Goal: Task Accomplishment & Management: Manage account settings

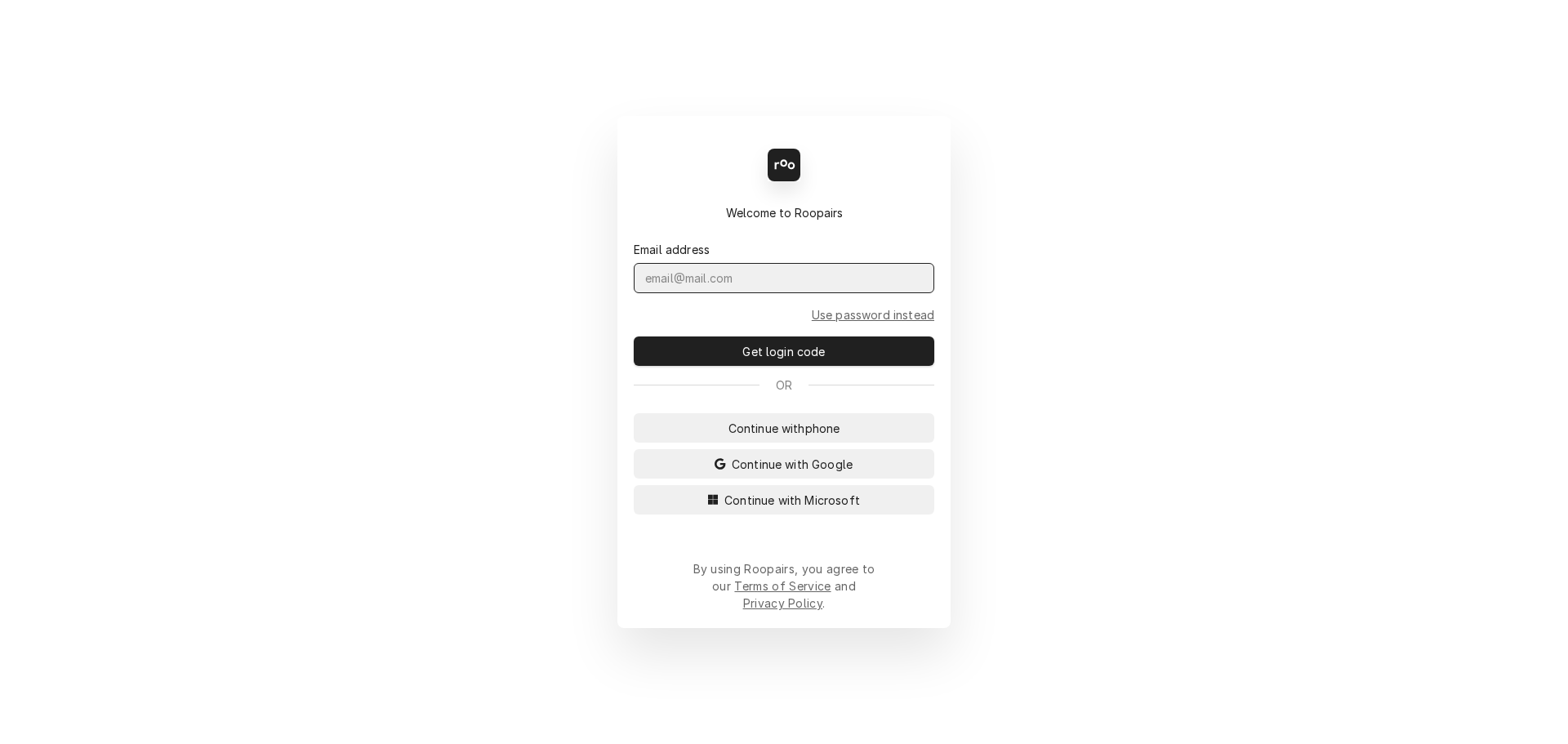
click at [706, 294] on input "Dynamic Content Wrapper" at bounding box center [783, 277] width 300 height 30
type input "admin@maincomm.com"
click at [633, 336] on button "Get login code" at bounding box center [783, 351] width 300 height 29
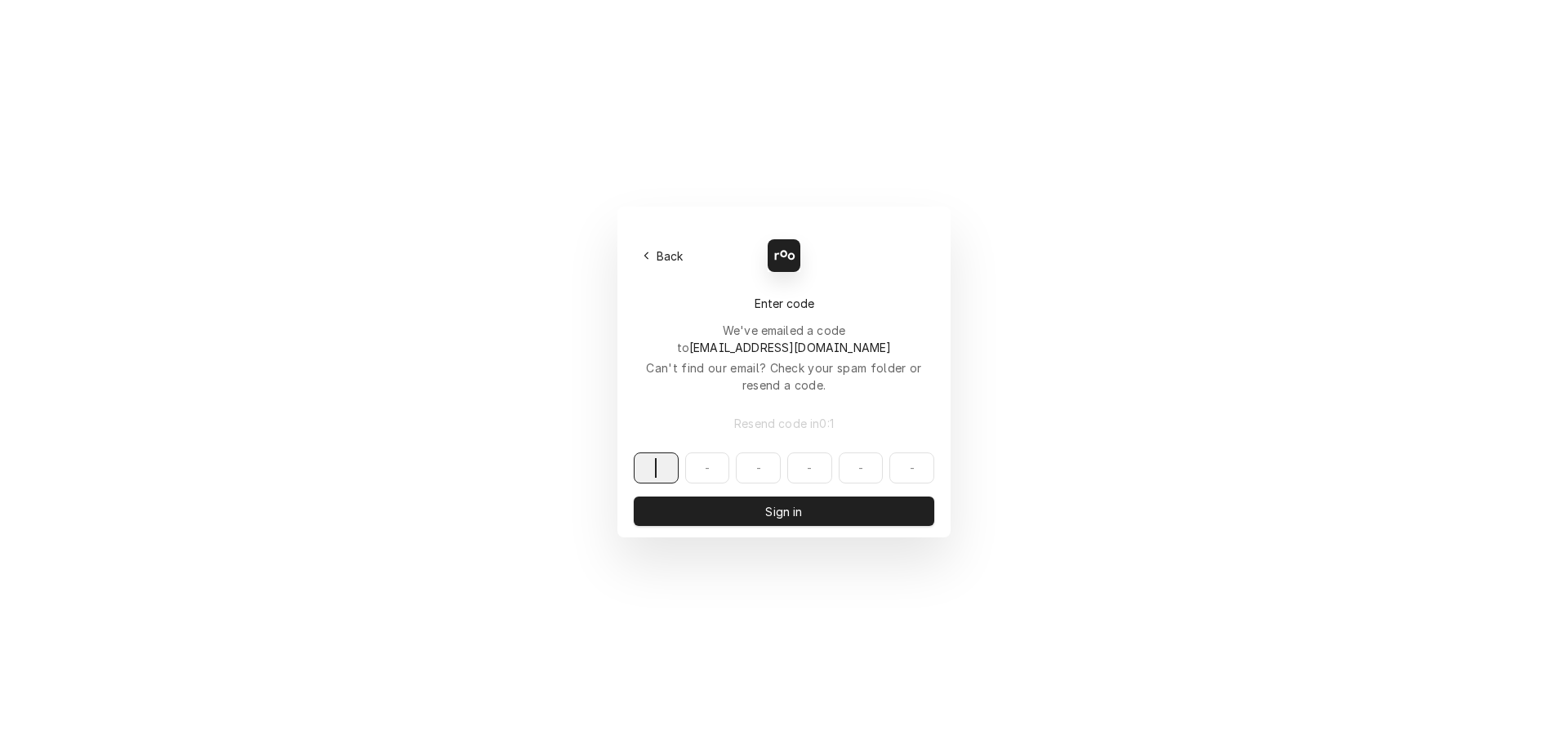
paste input "421066"
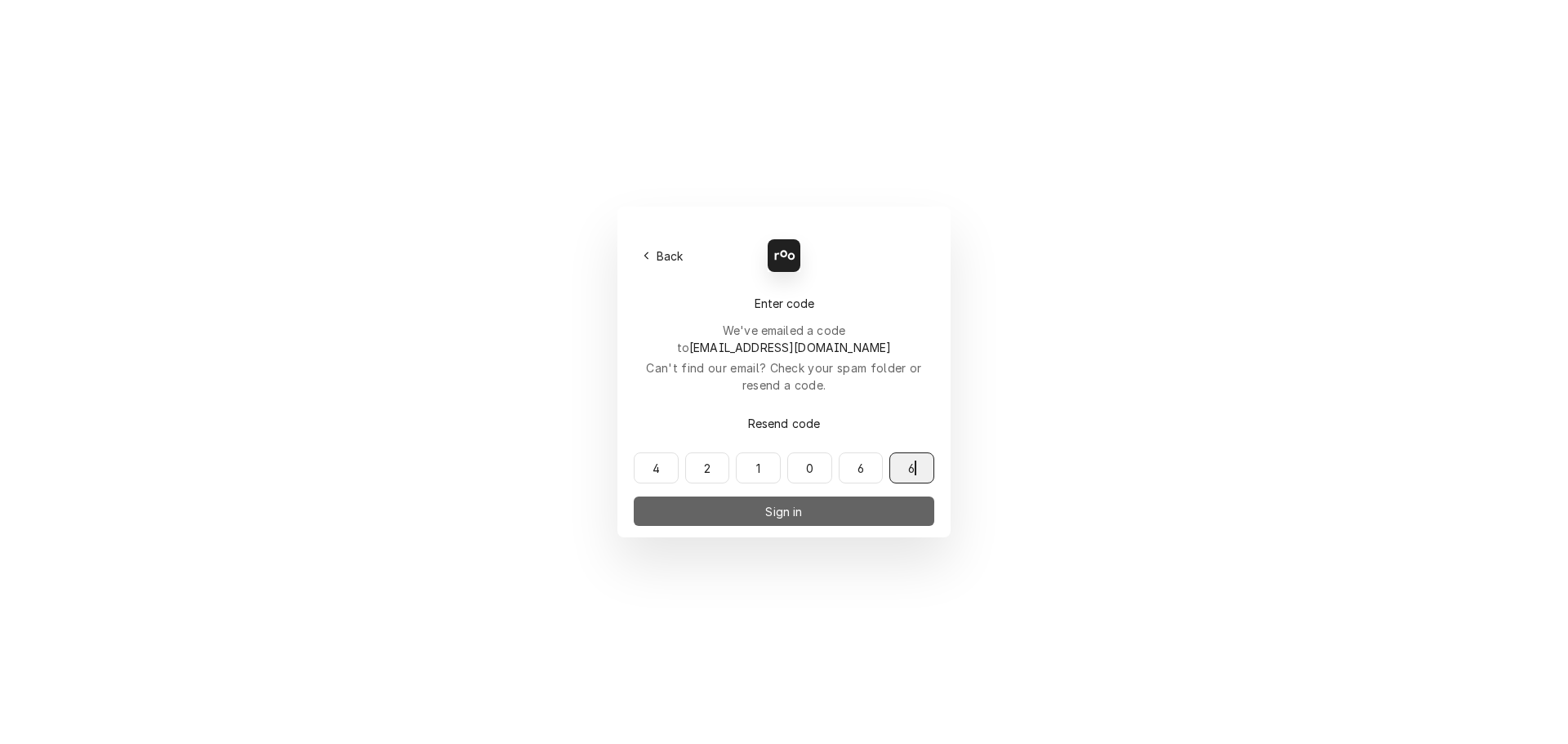
type input "421066"
click at [757, 497] on button "Sign in" at bounding box center [783, 511] width 300 height 29
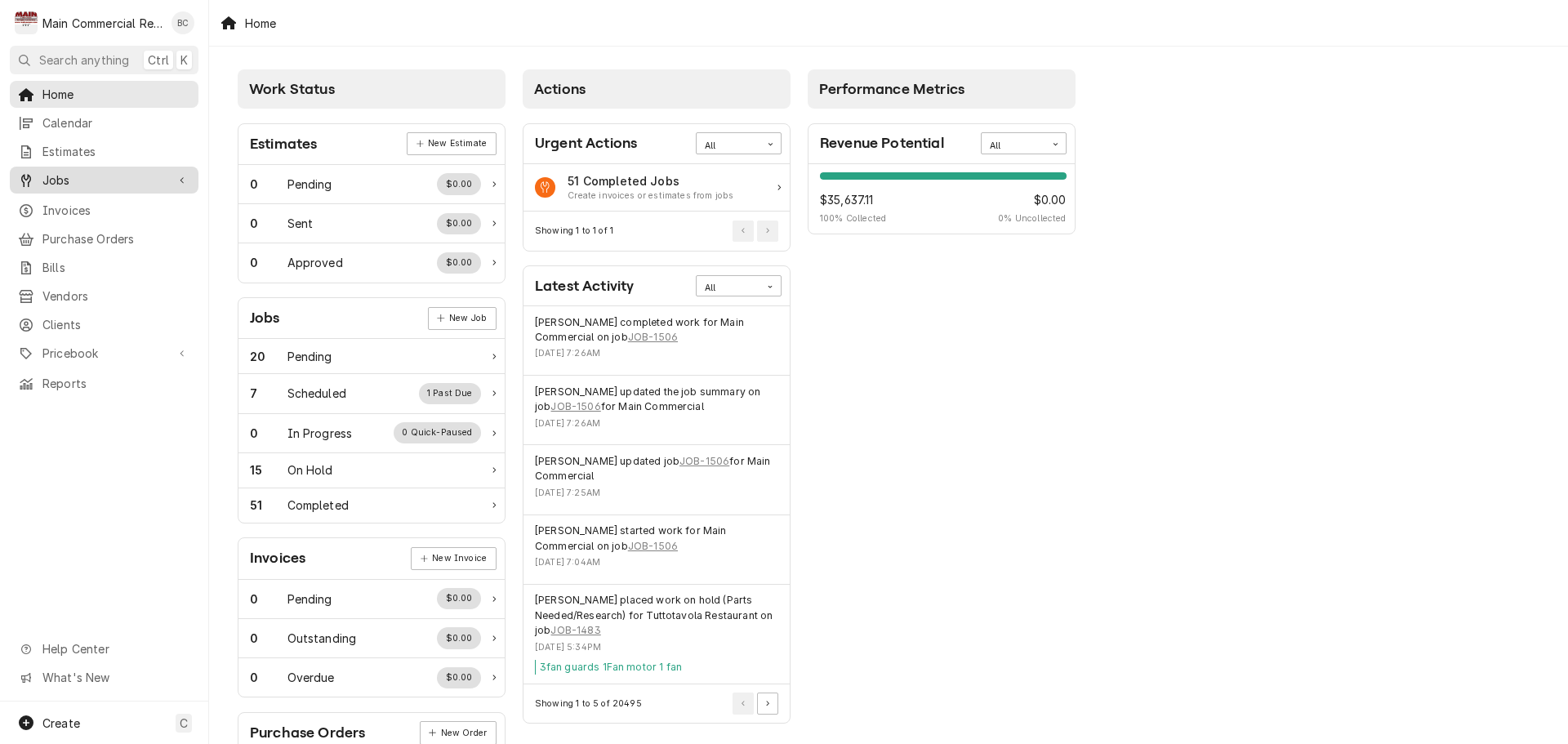
click at [97, 179] on span "Jobs" at bounding box center [104, 180] width 123 height 17
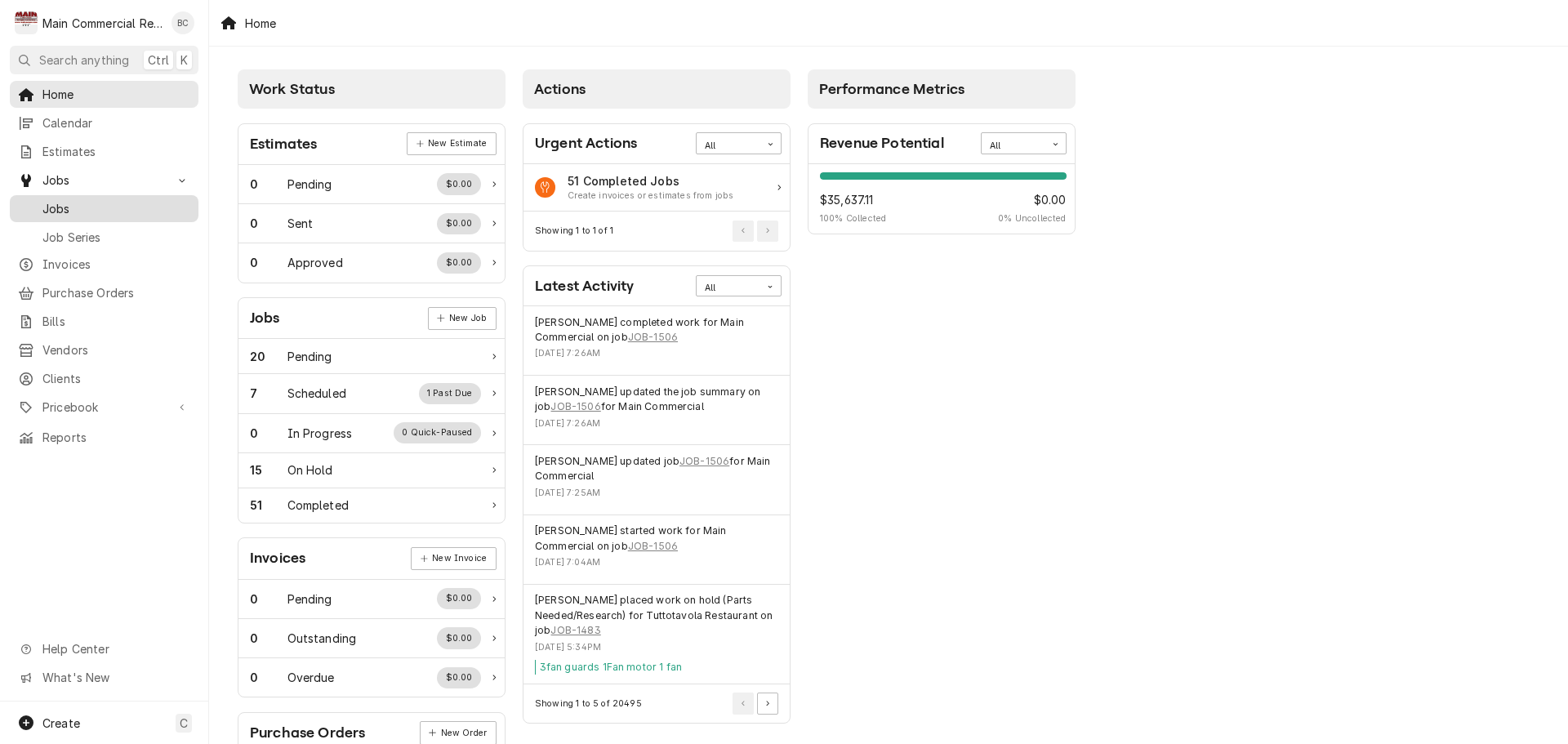
click at [94, 204] on span "Jobs" at bounding box center [116, 209] width 148 height 17
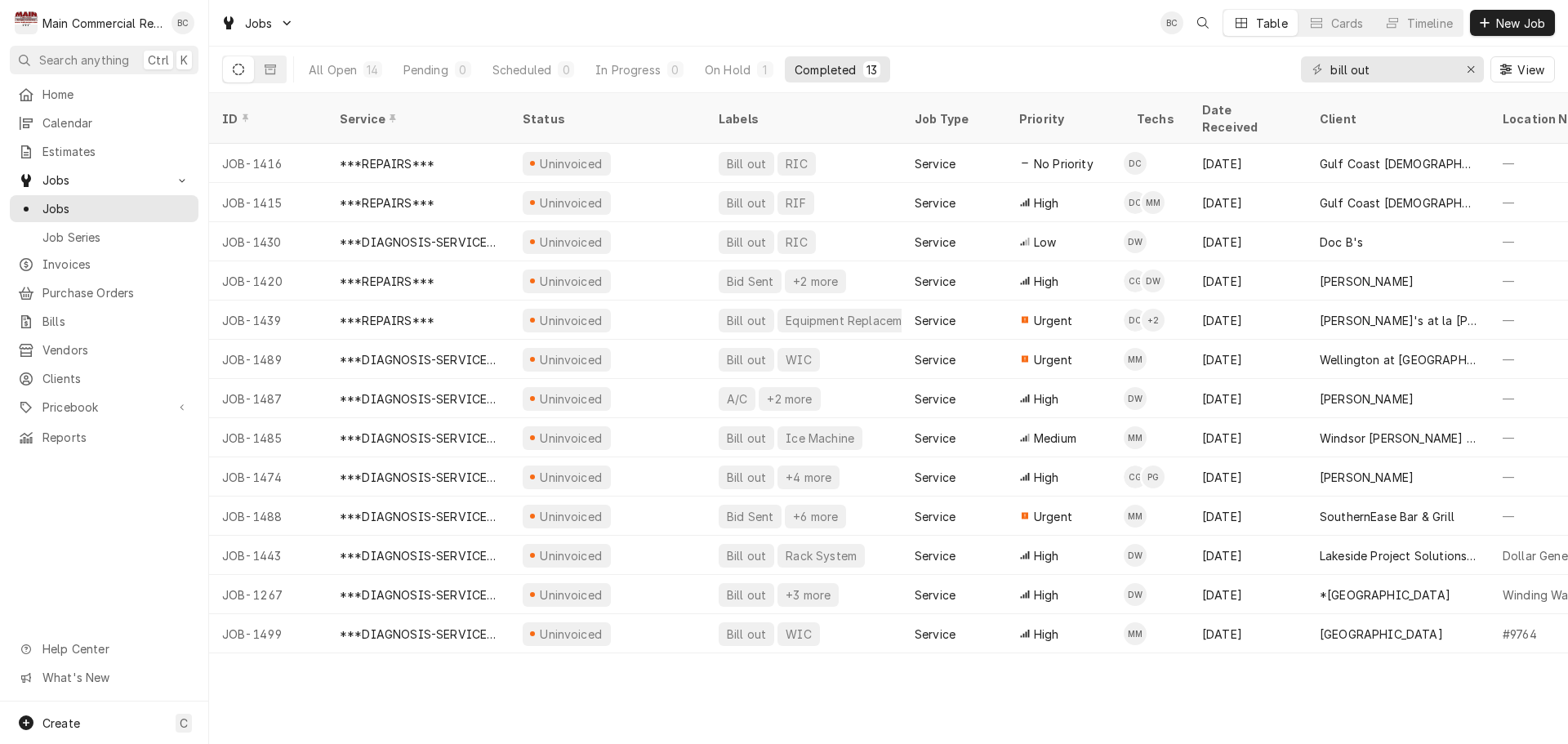
click at [244, 74] on button "Dynamic Content Wrapper" at bounding box center [238, 69] width 31 height 27
click at [1470, 71] on icon "Erase input" at bounding box center [1471, 68] width 9 height 11
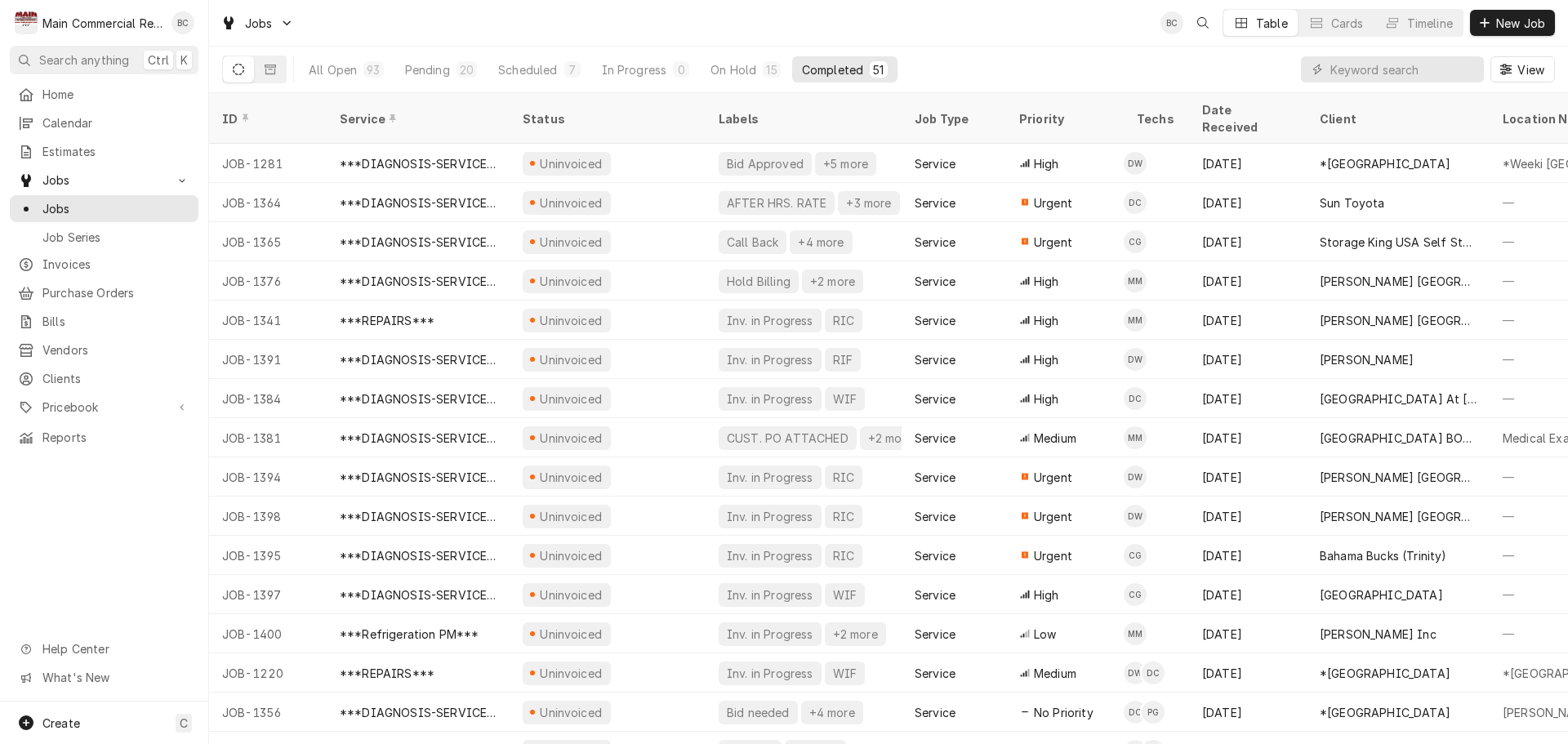
click at [240, 74] on icon "Dynamic Content Wrapper" at bounding box center [238, 68] width 11 height 11
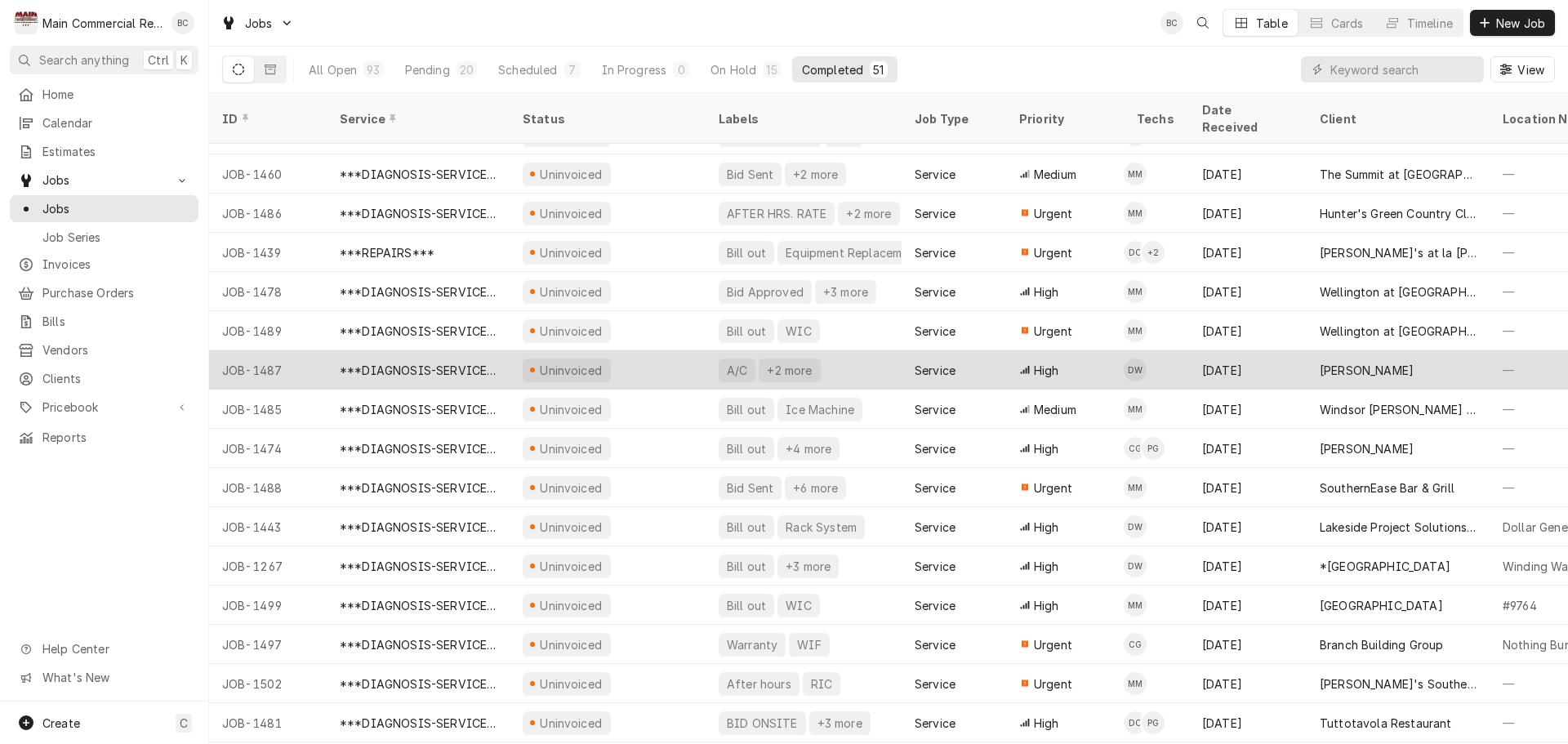
scroll to position [1392, 0]
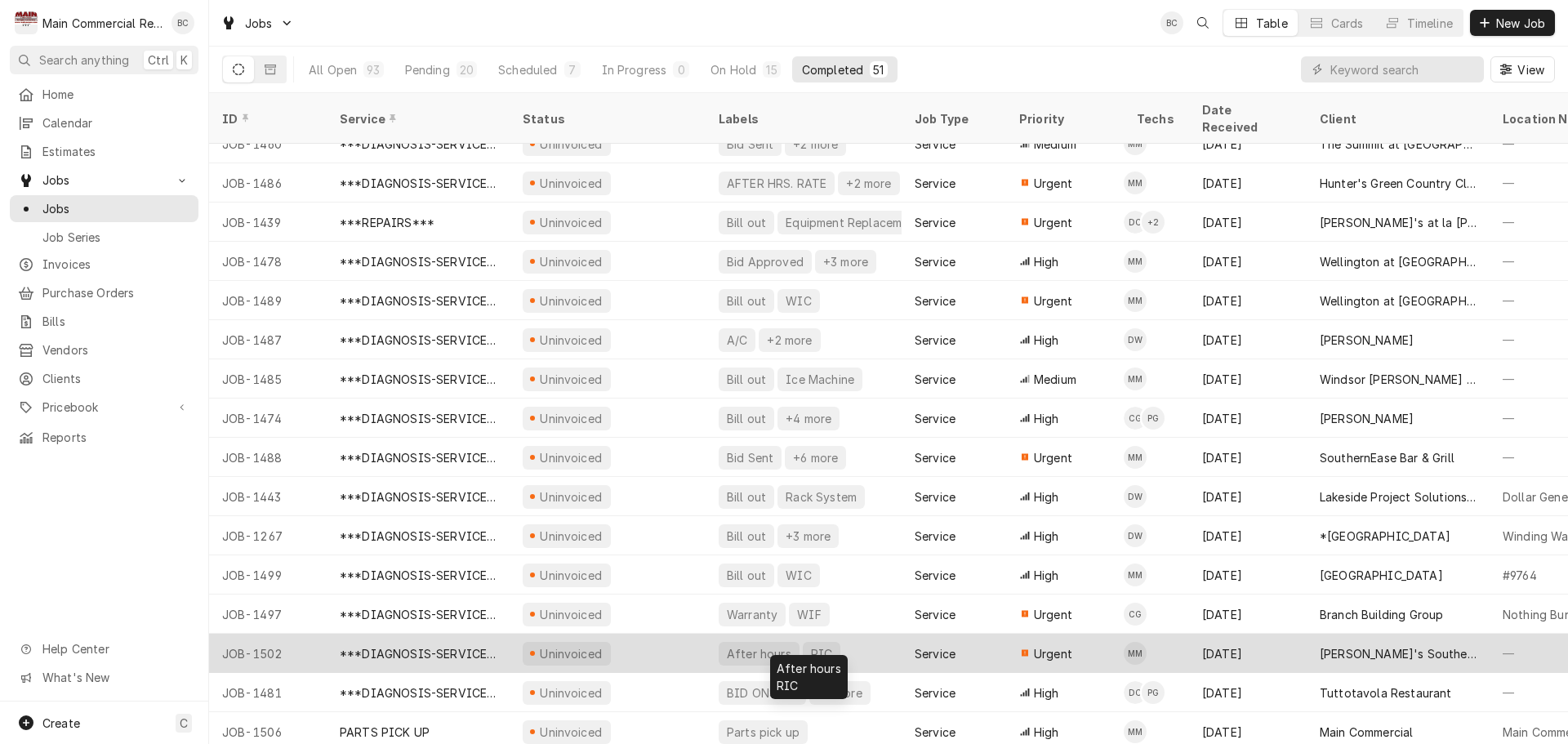
click at [763, 646] on div "After hours" at bounding box center [758, 654] width 68 height 17
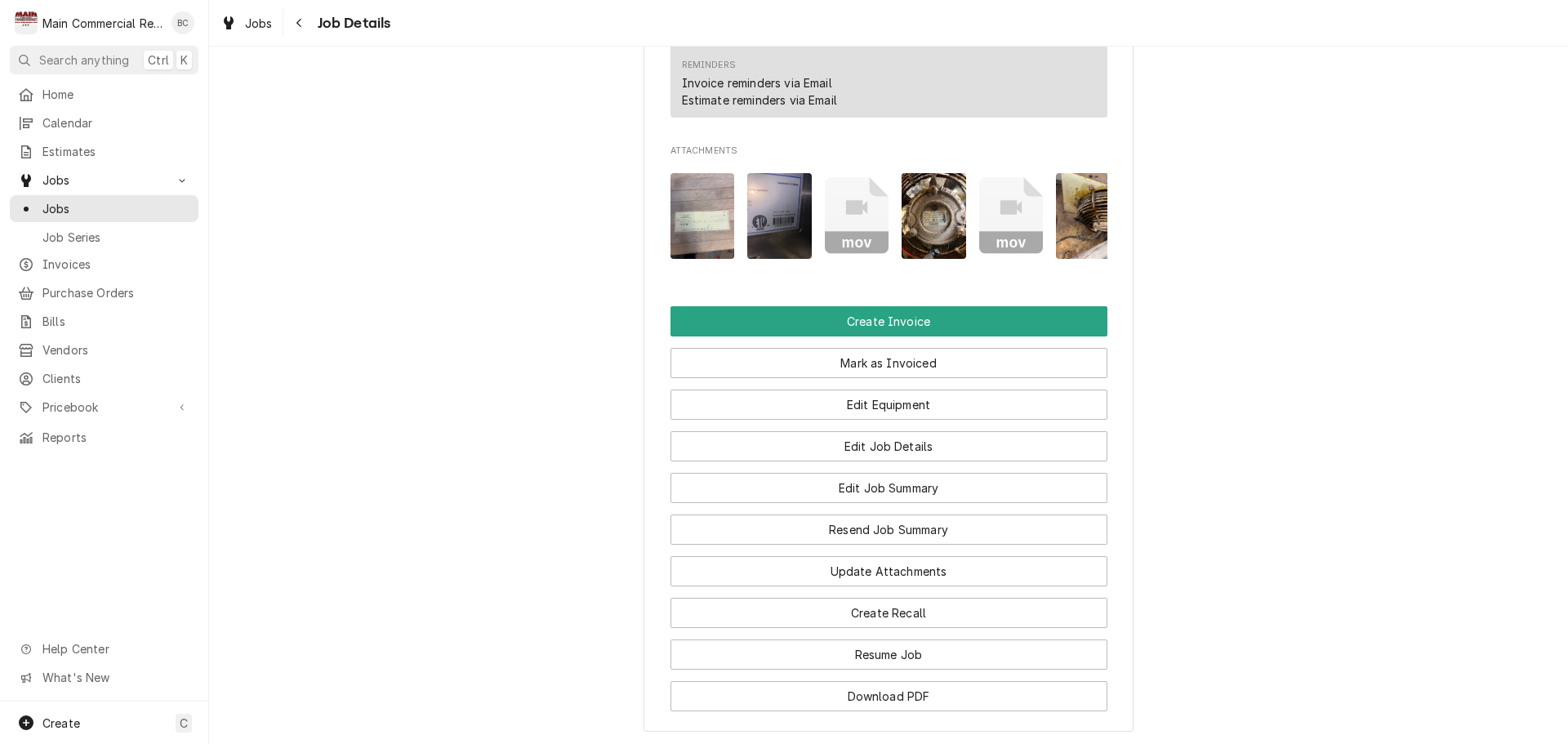
scroll to position [1650, 0]
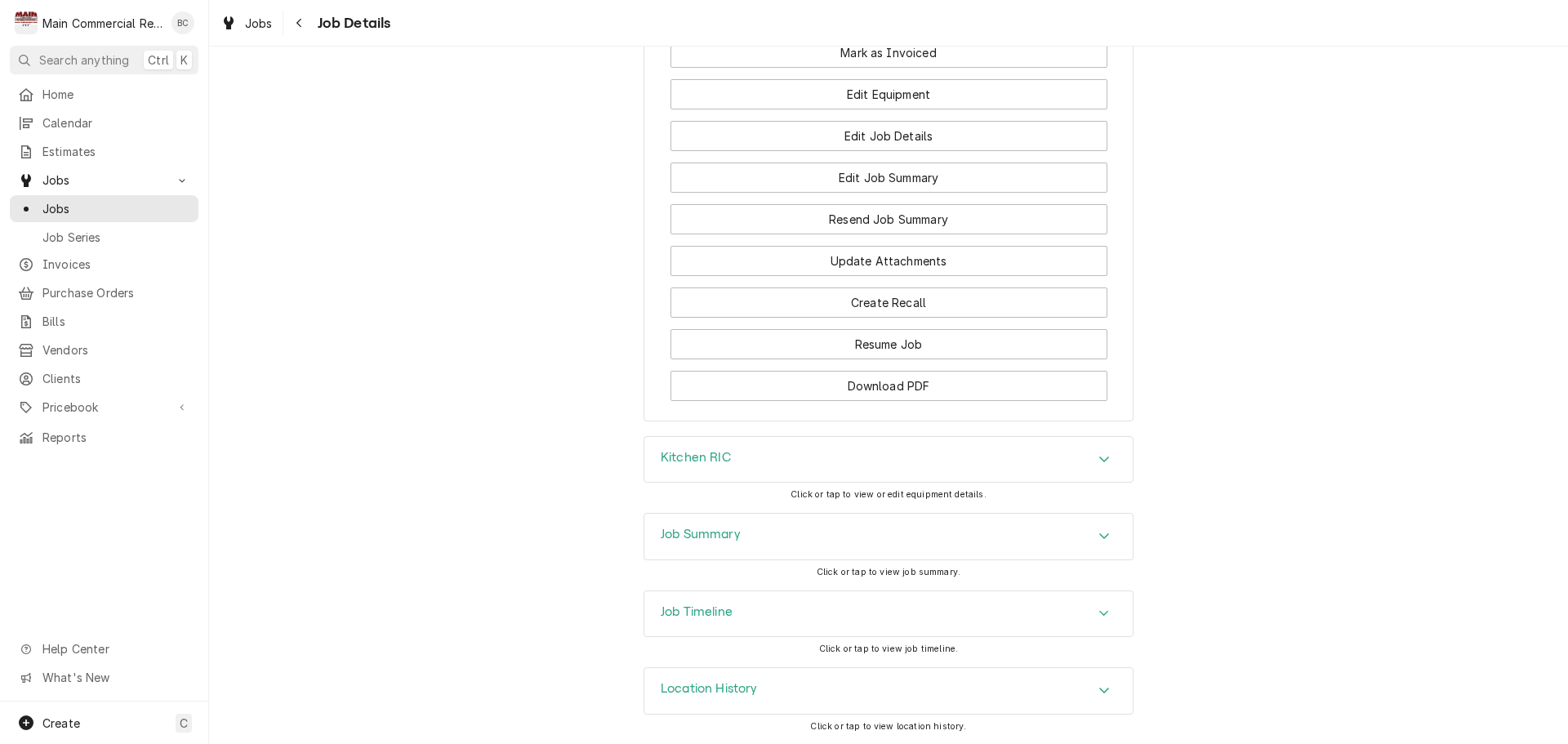
click at [718, 532] on h3 "Job Summary" at bounding box center [701, 534] width 80 height 15
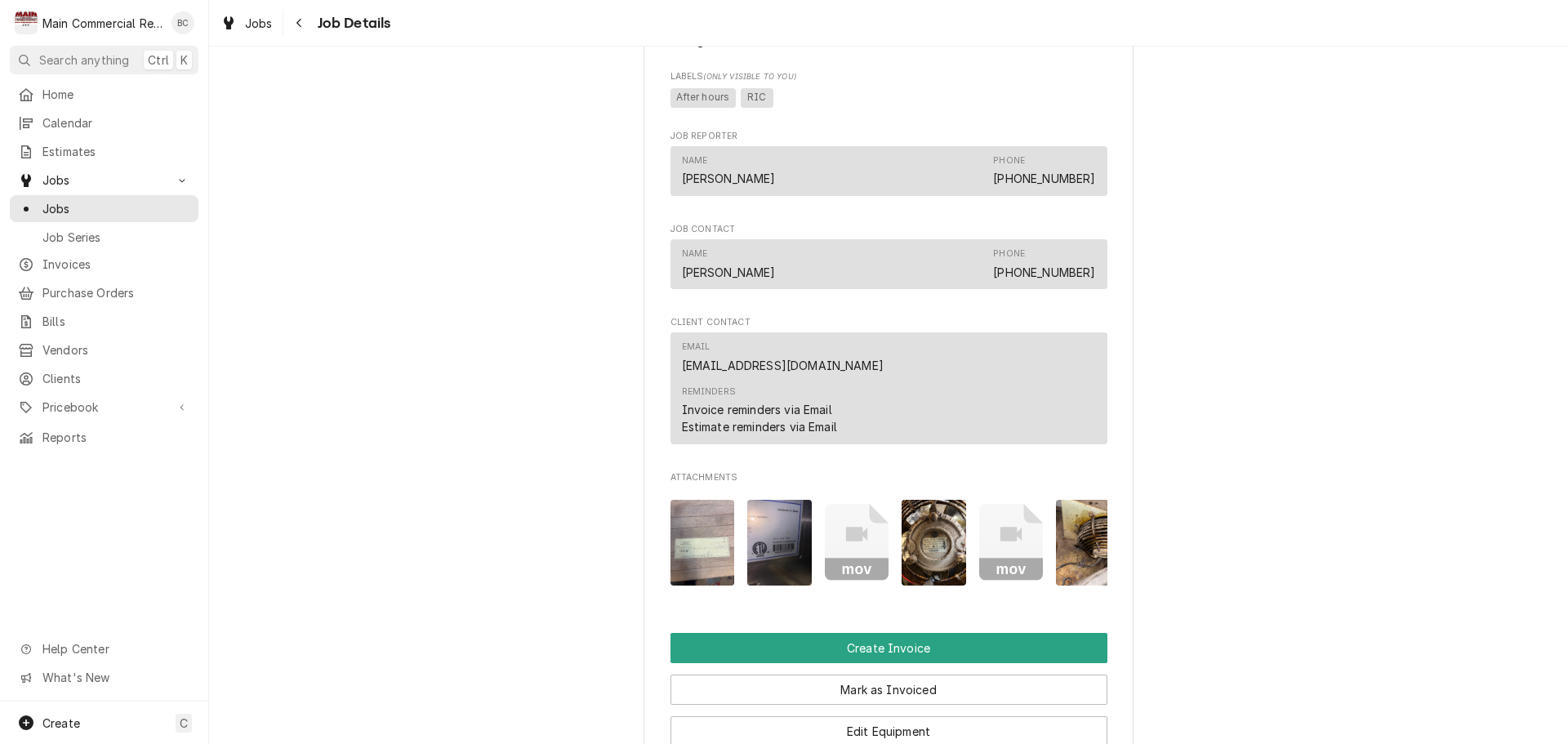
scroll to position [1225, 0]
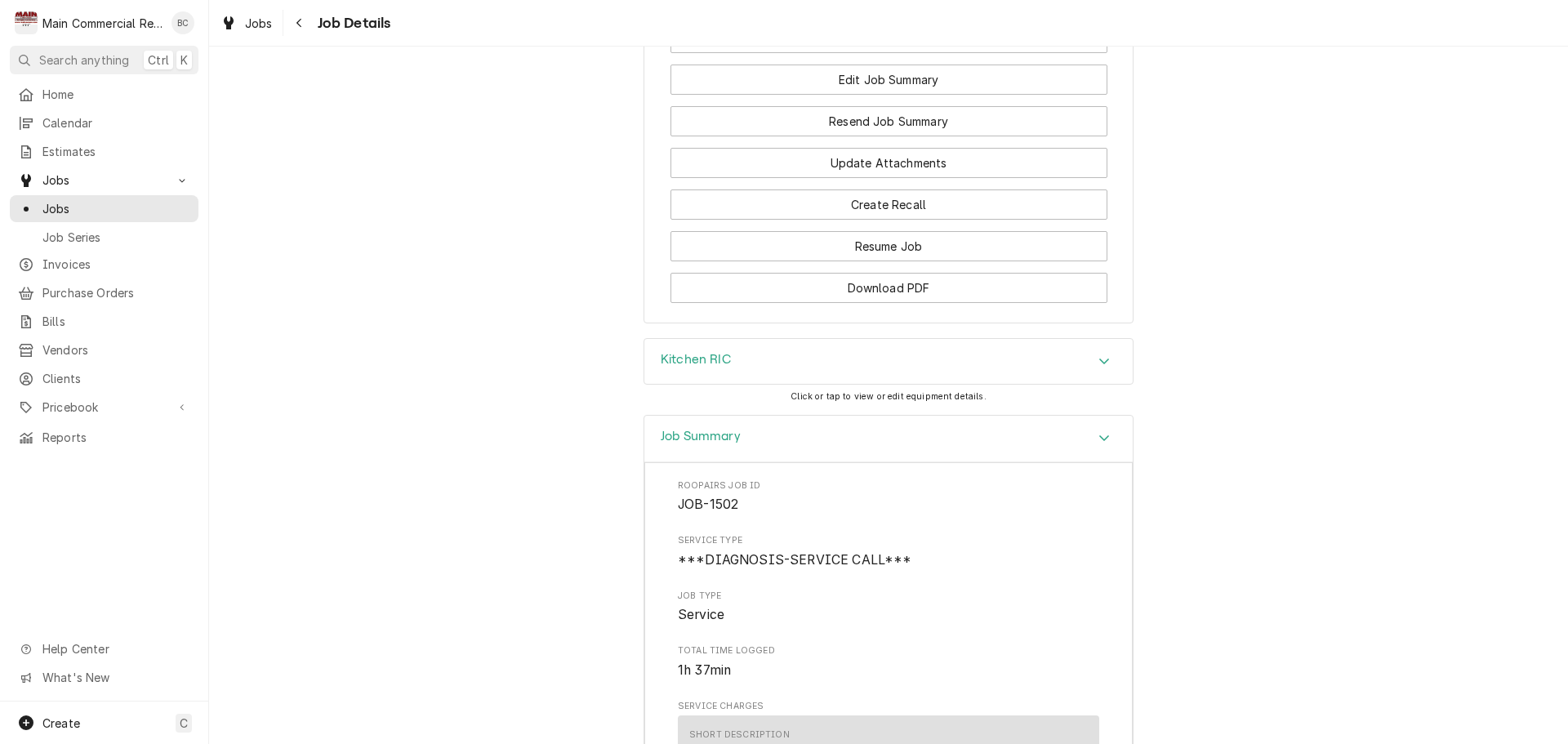
click at [711, 444] on h3 "Job Summary" at bounding box center [701, 437] width 80 height 15
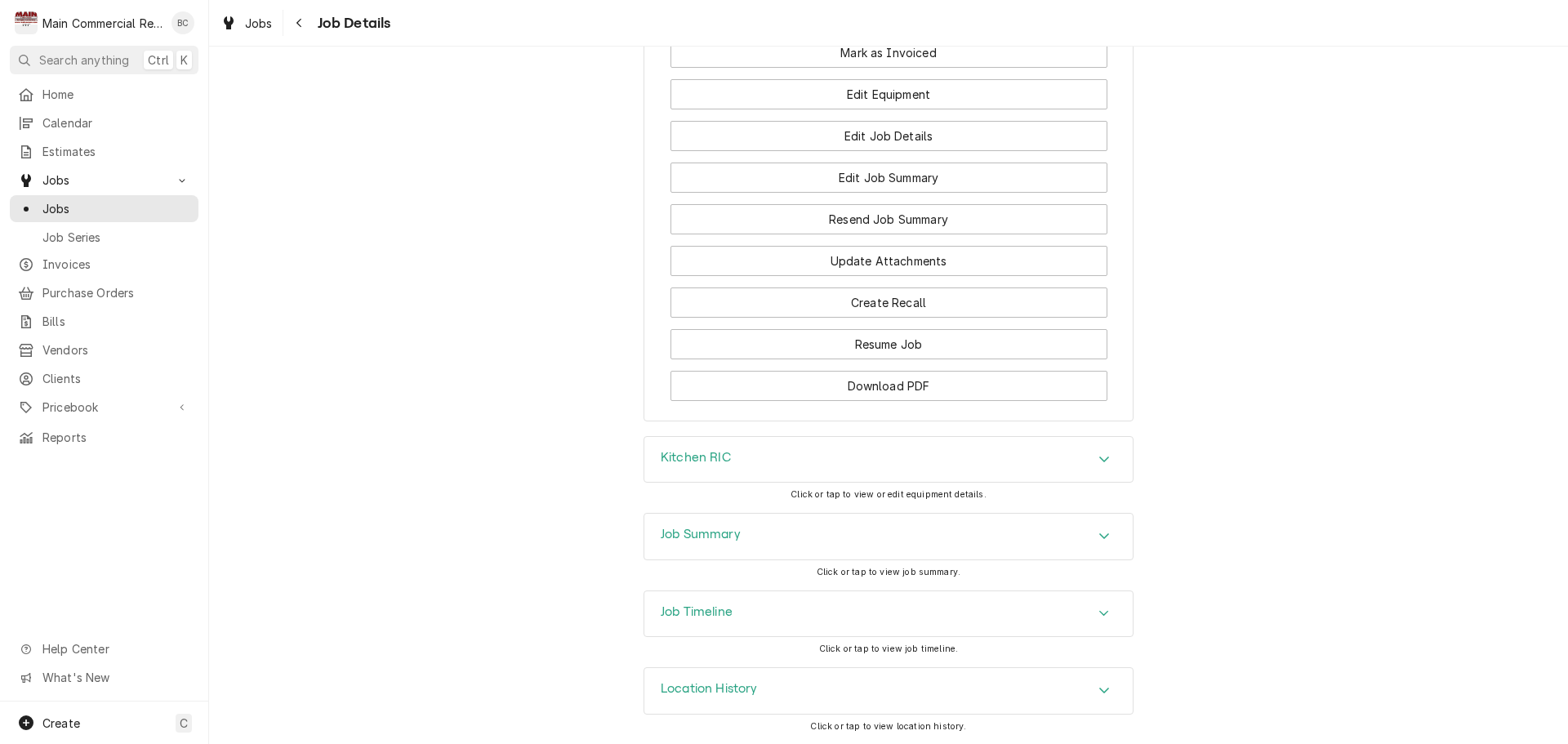
click at [689, 539] on h3 "Job Summary" at bounding box center [701, 534] width 80 height 15
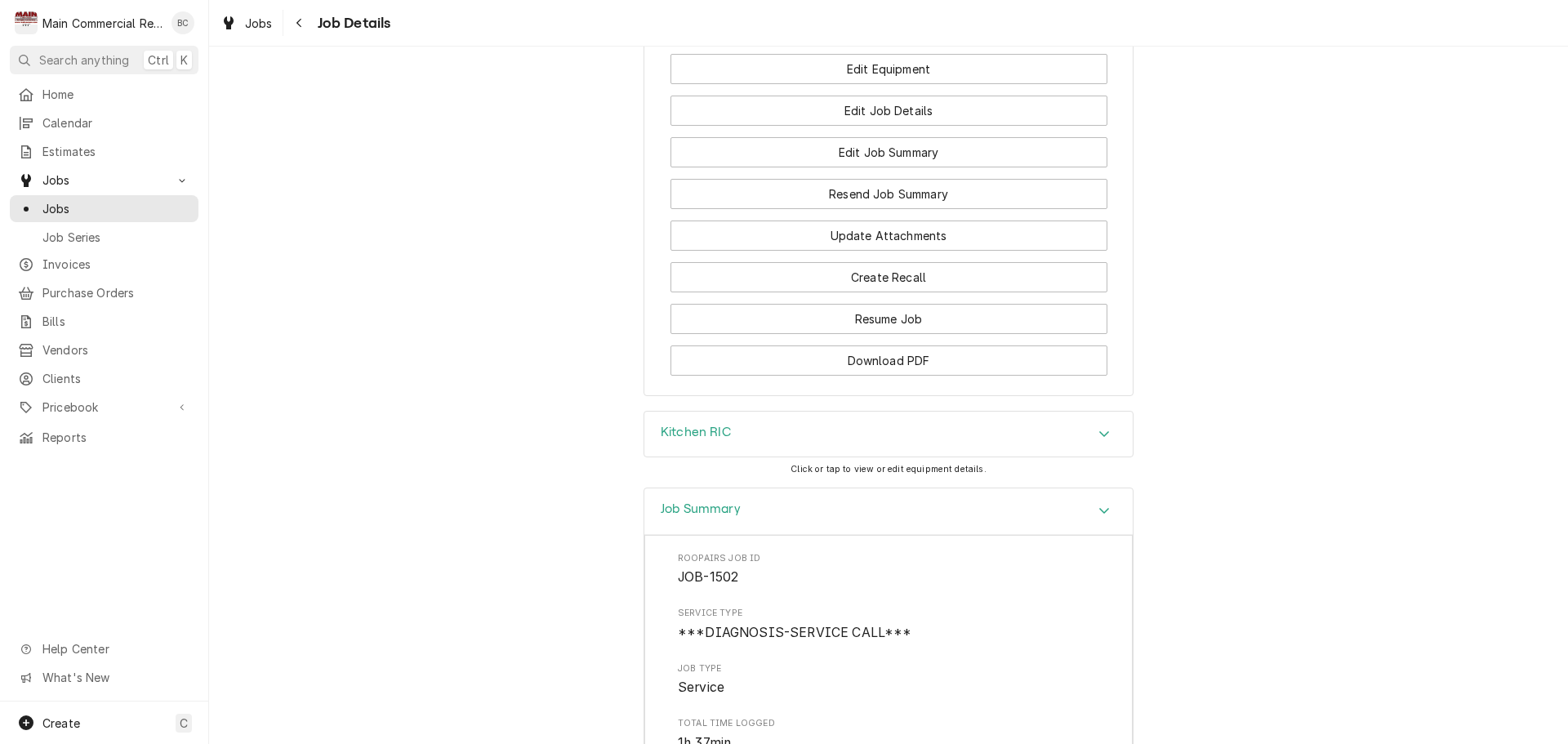
scroll to position [1634, 0]
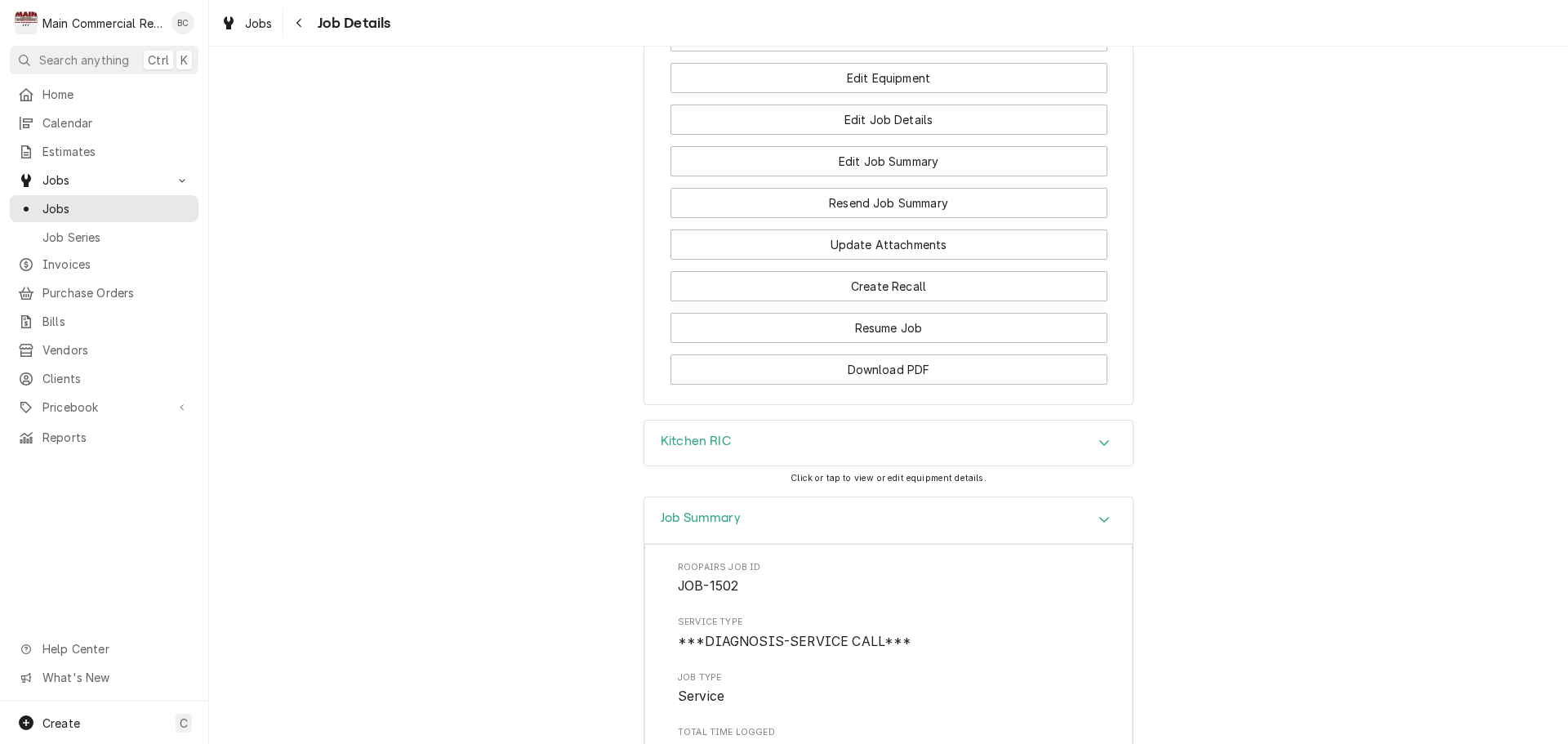
click at [700, 449] on h3 "Kitchen RIC" at bounding box center [696, 442] width 70 height 15
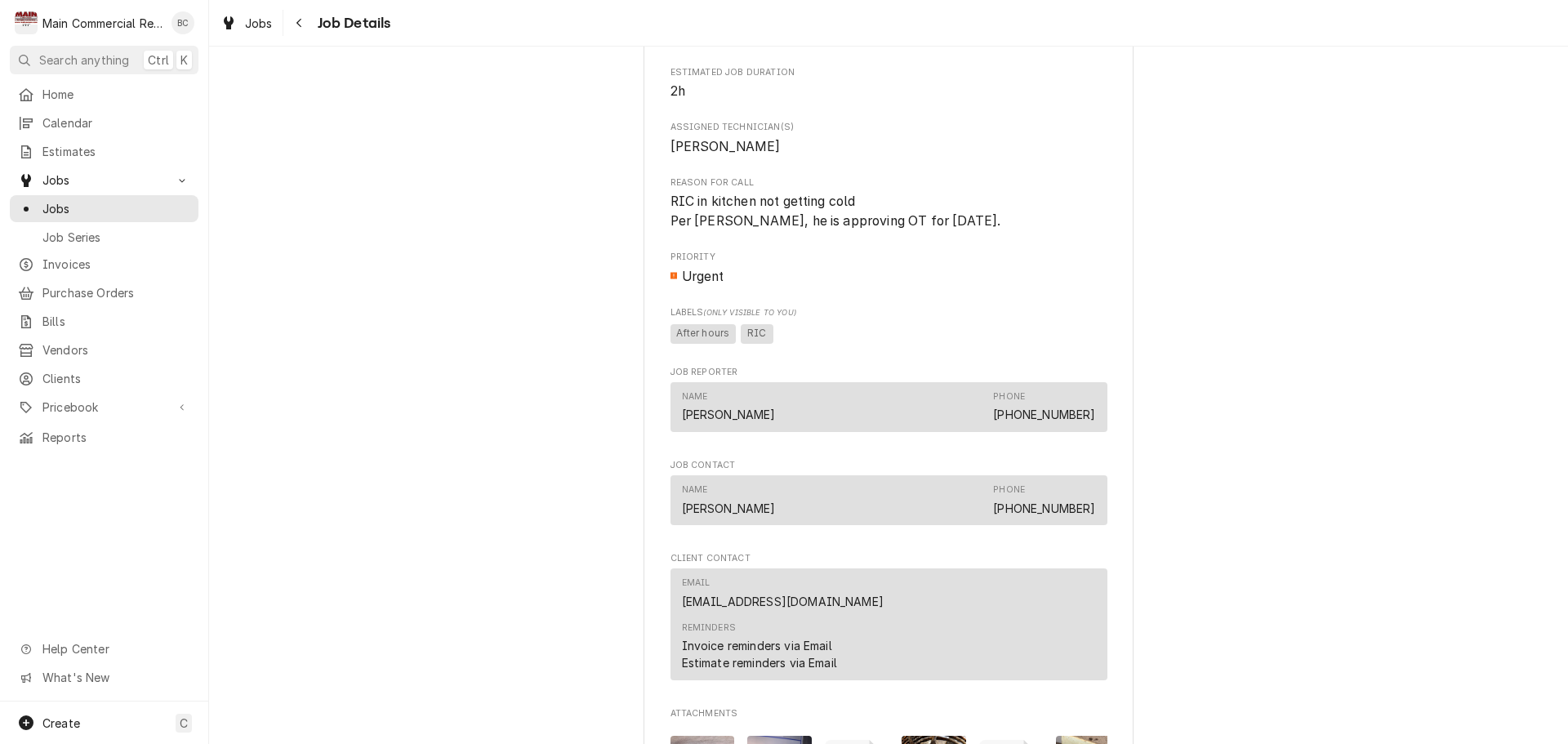
scroll to position [735, 0]
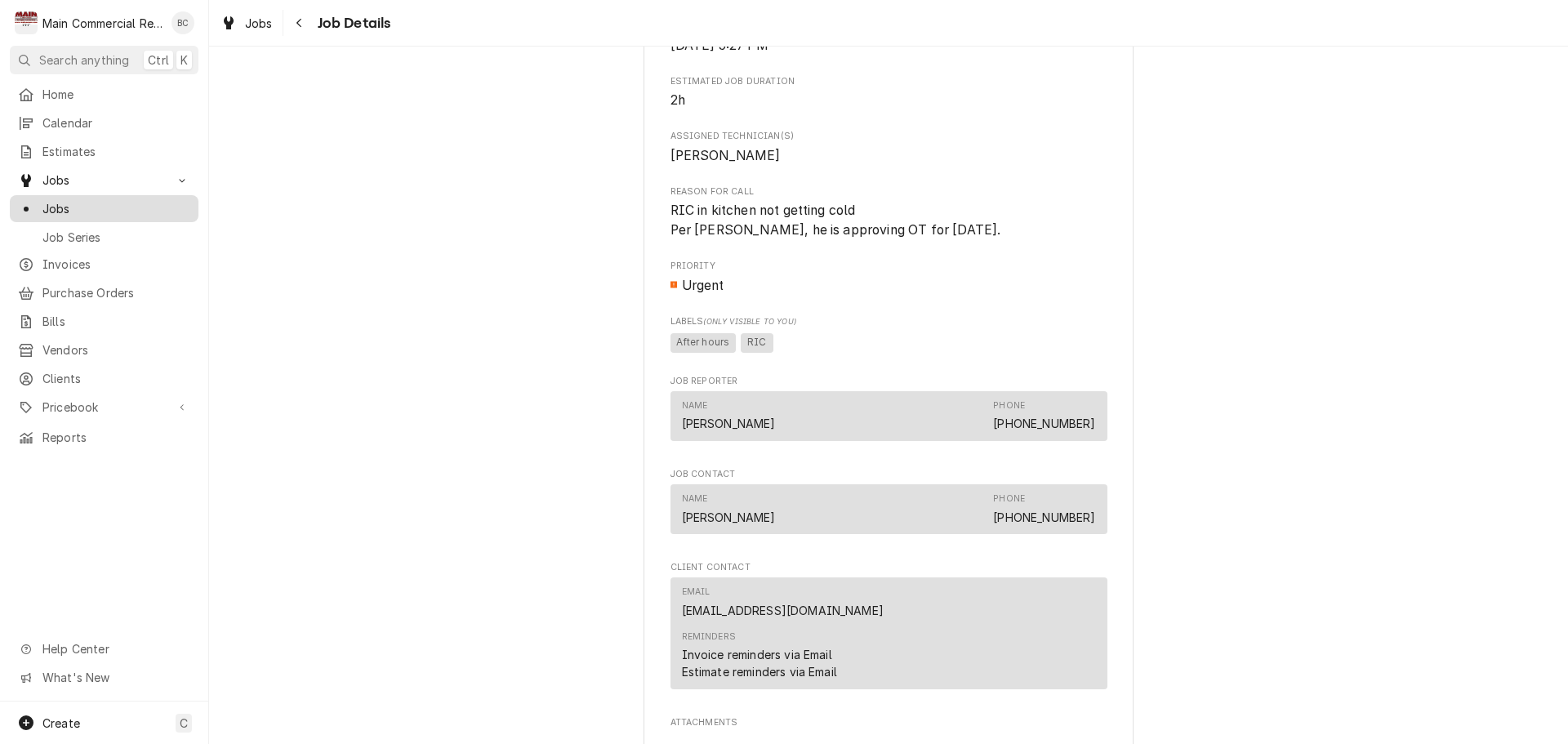
click at [135, 205] on span "Jobs" at bounding box center [116, 209] width 148 height 17
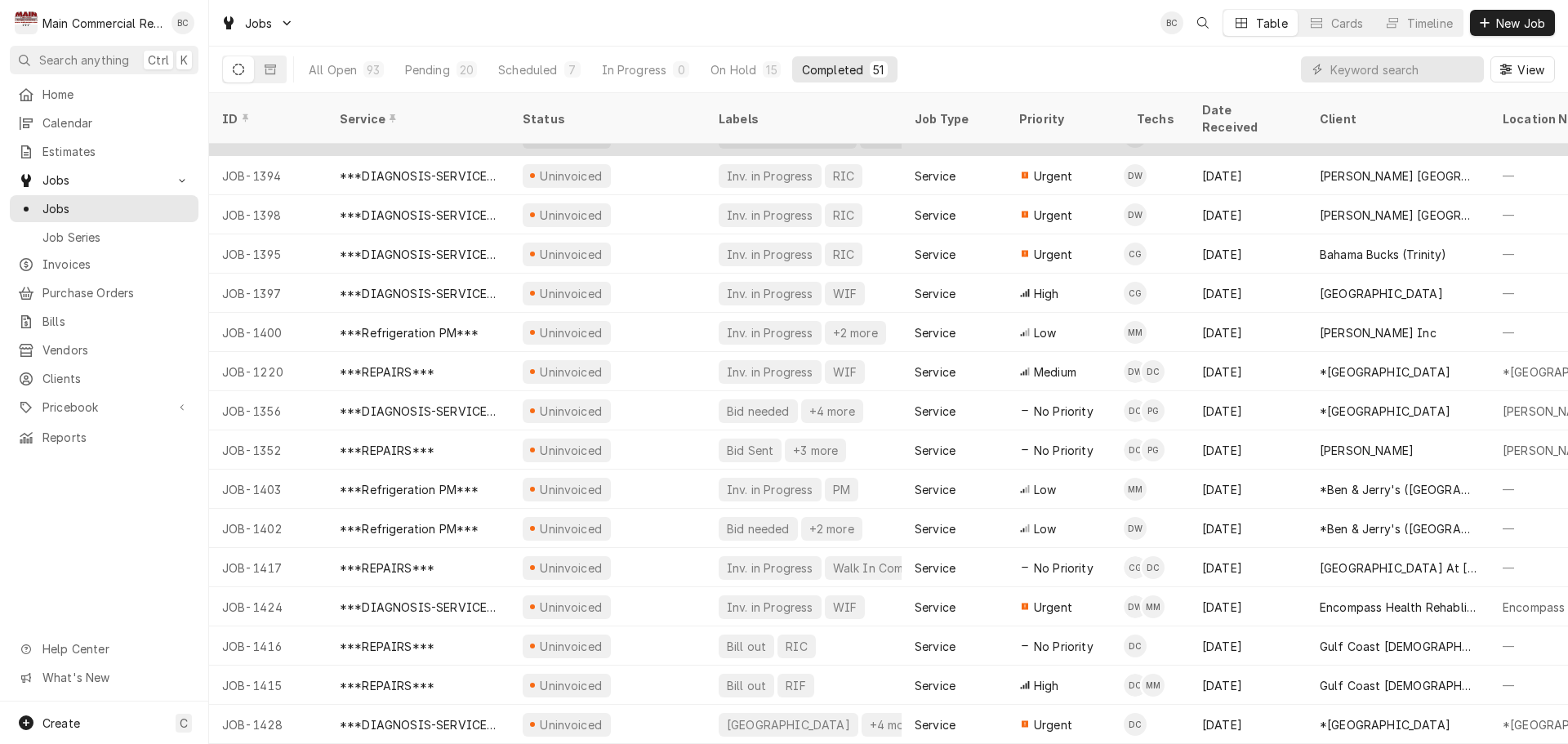
scroll to position [43, 0]
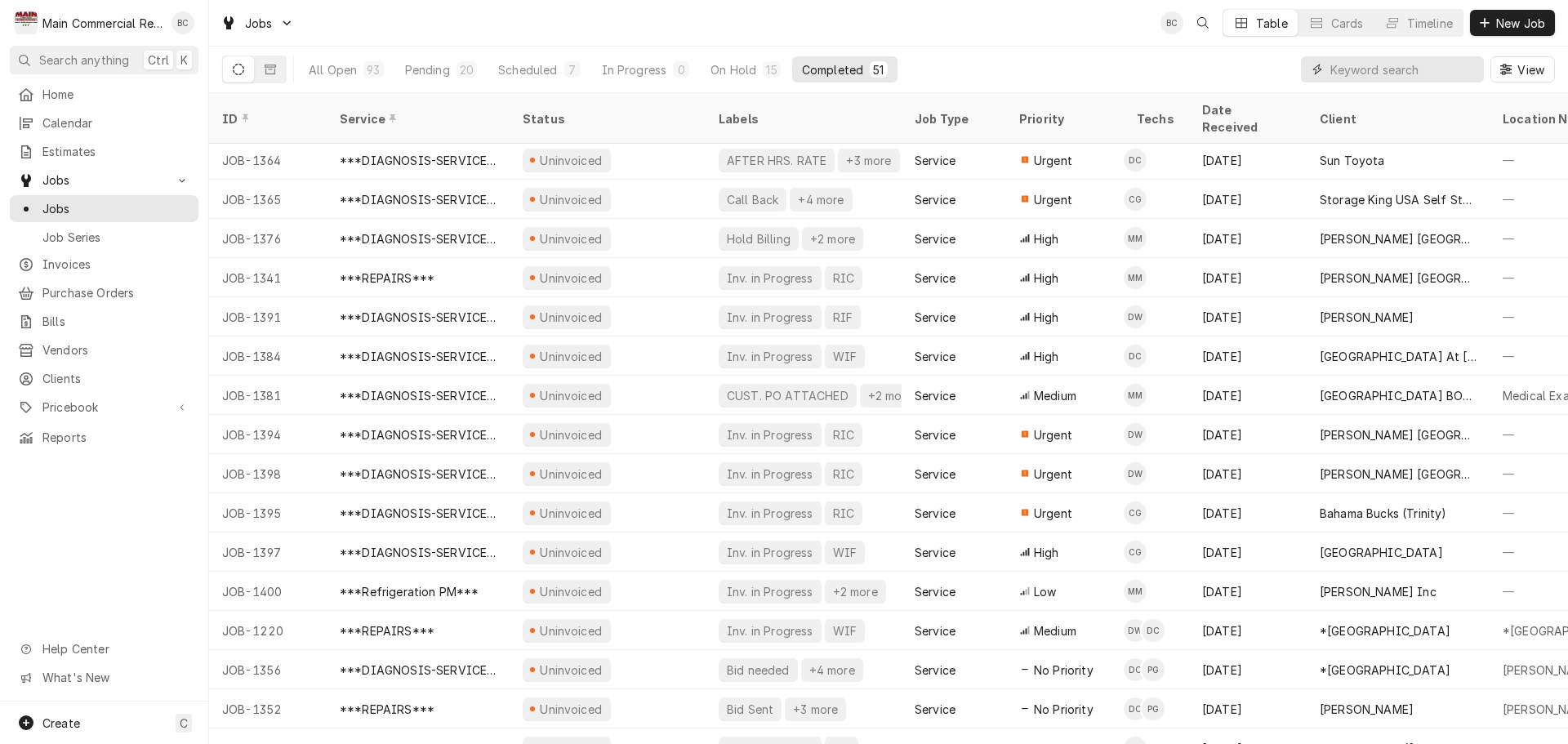
click at [1349, 81] on input "Dynamic Content Wrapper" at bounding box center [1403, 69] width 146 height 27
type input "winding waters"
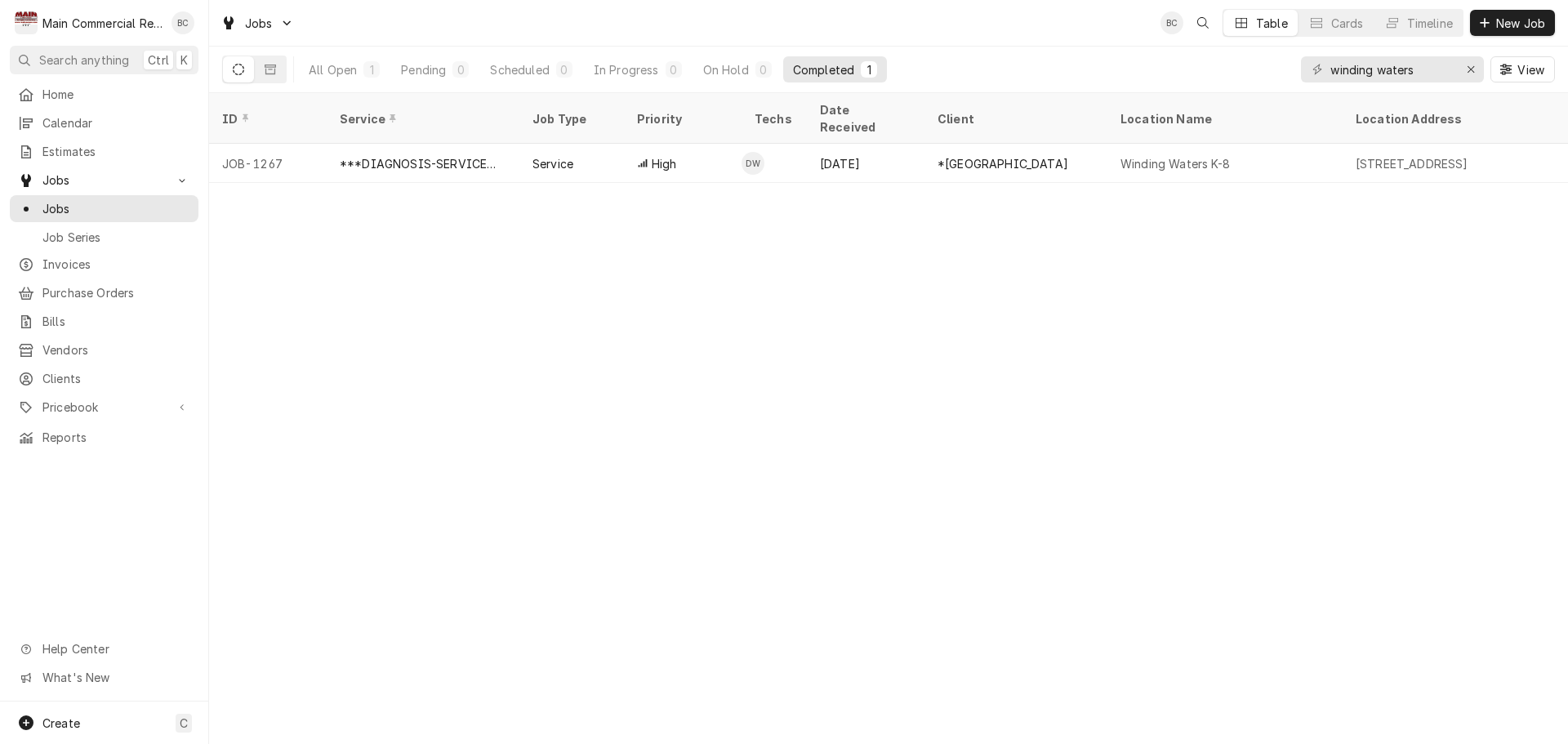
scroll to position [0, 0]
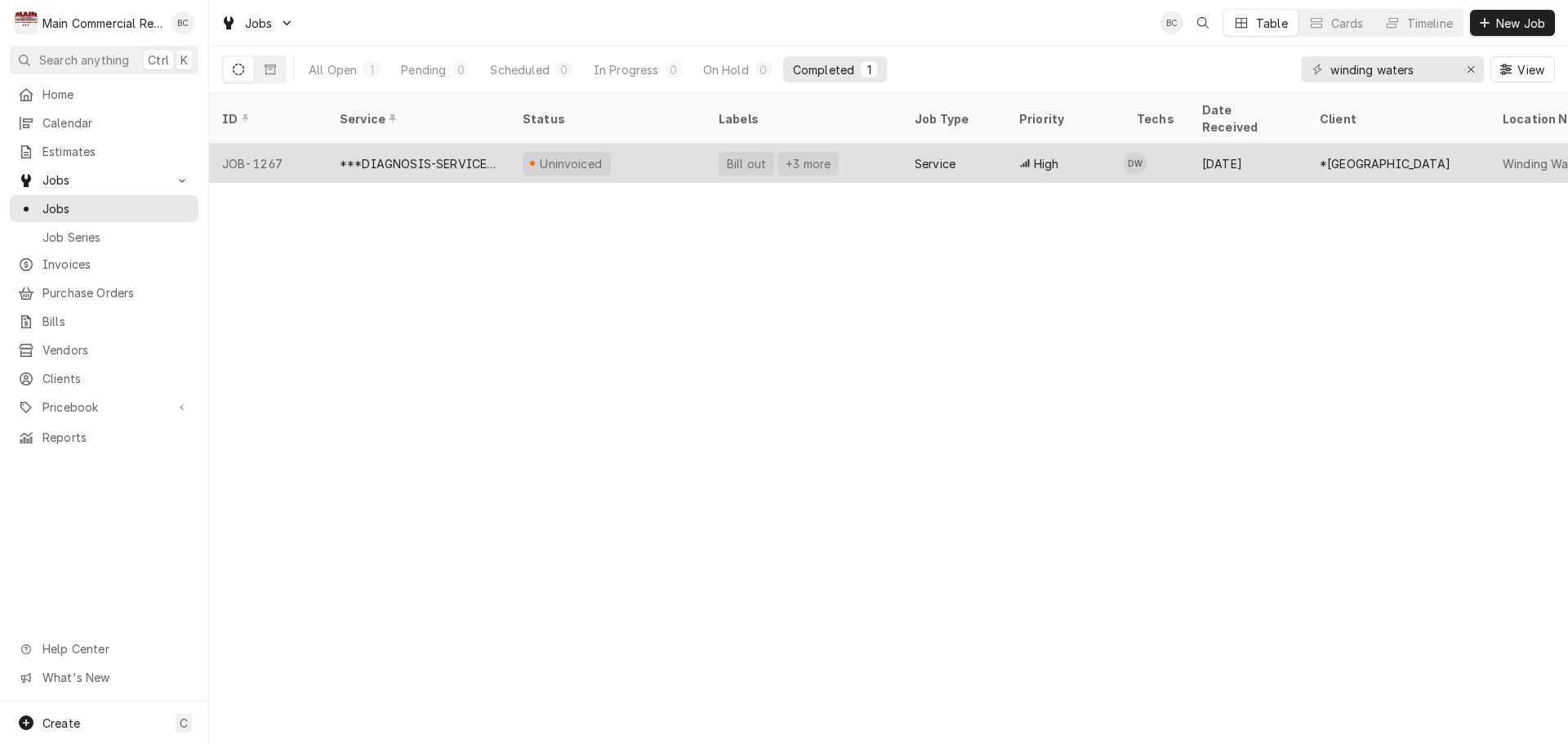
click at [574, 155] on div "Uninvoiced" at bounding box center [571, 164] width 66 height 17
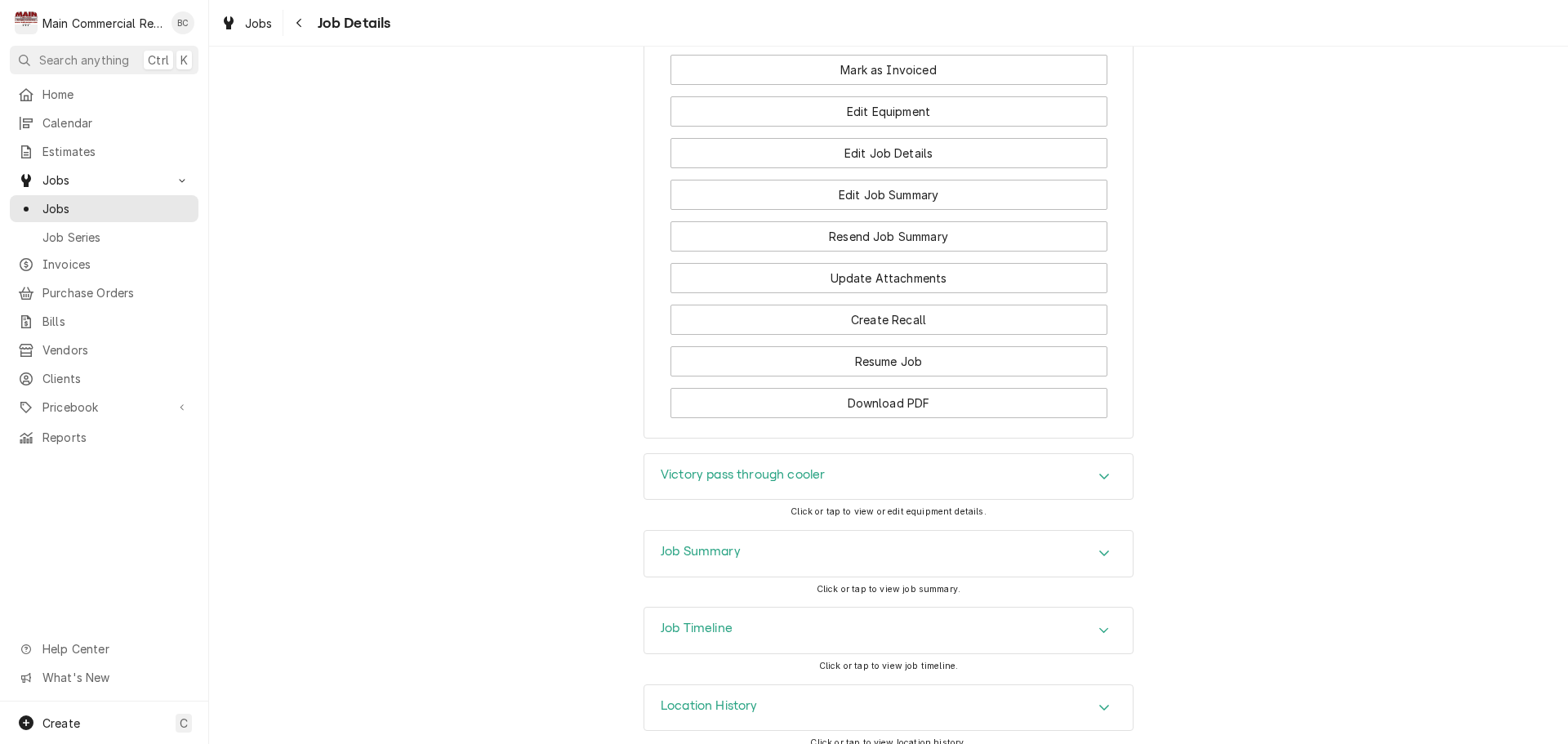
scroll to position [2860, 0]
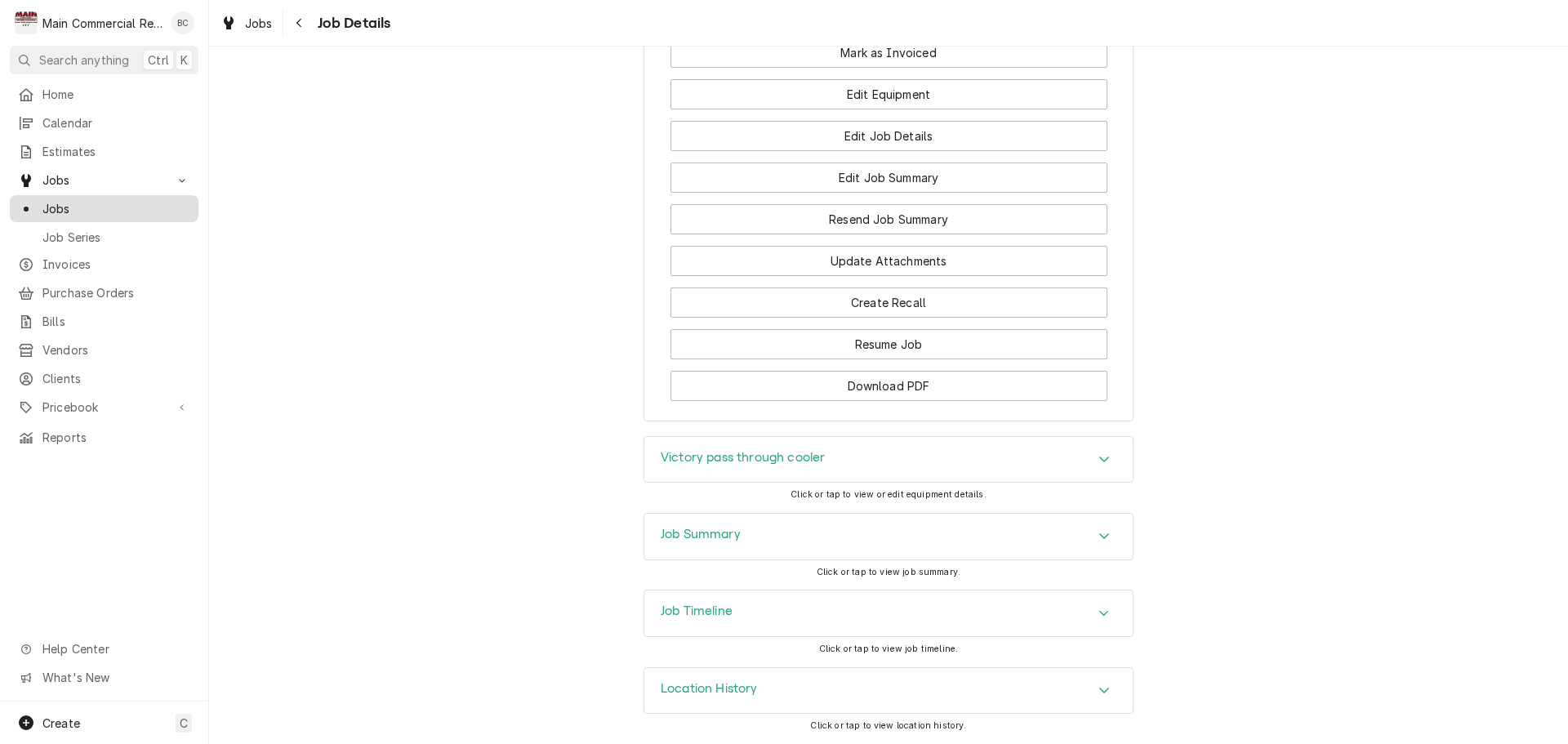
click at [70, 201] on span "Jobs" at bounding box center [116, 209] width 148 height 17
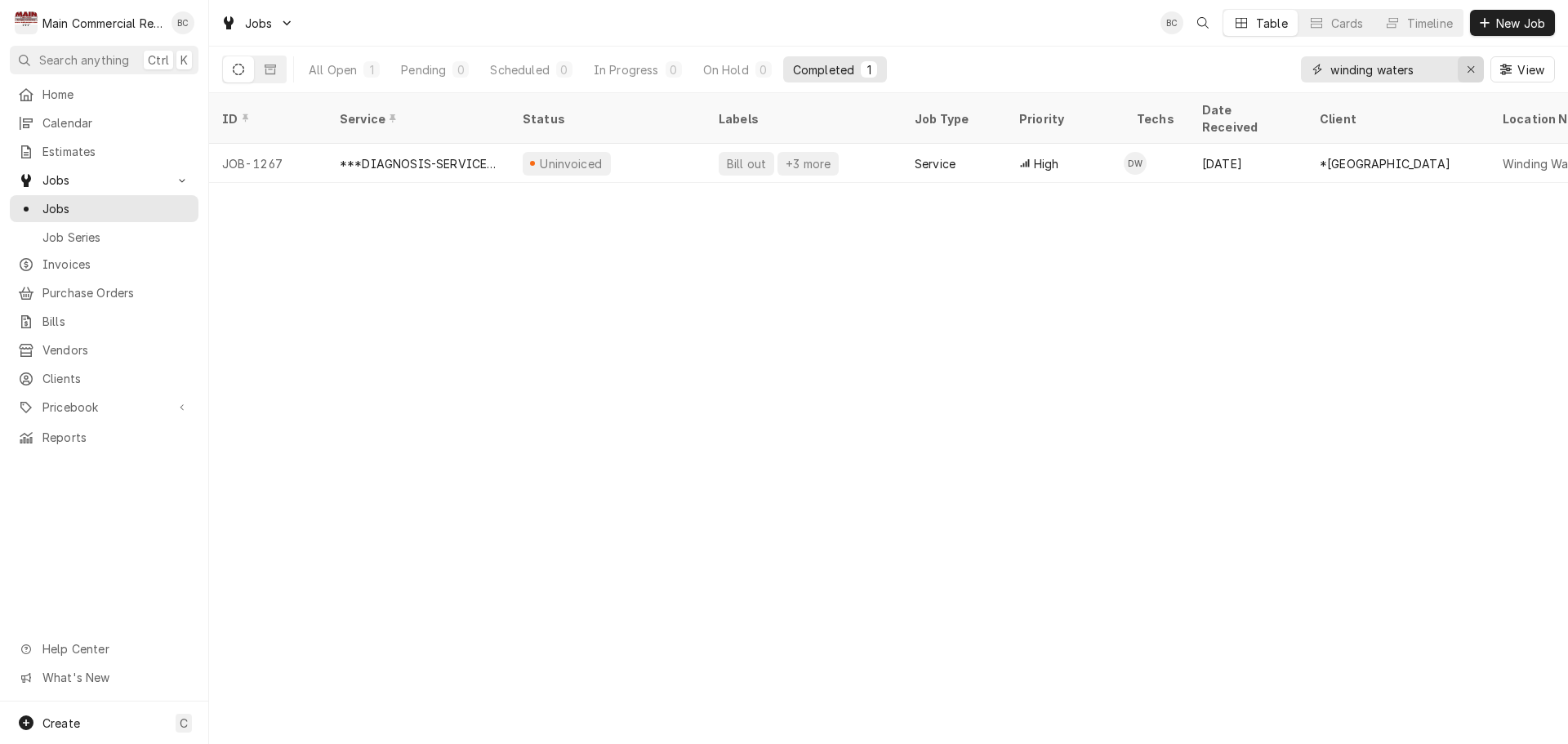
click at [1470, 66] on icon "Erase input" at bounding box center [1471, 68] width 9 height 11
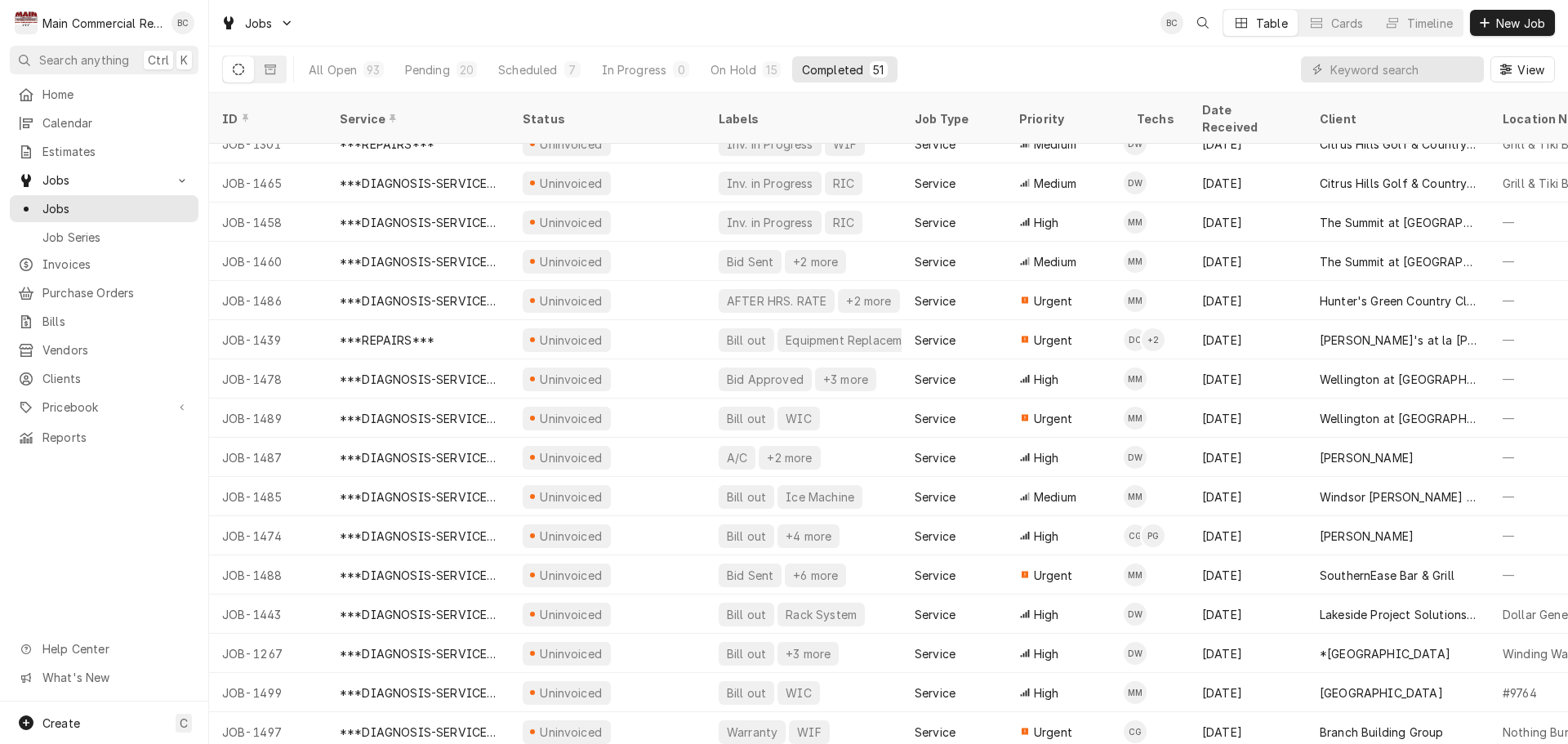
scroll to position [1392, 0]
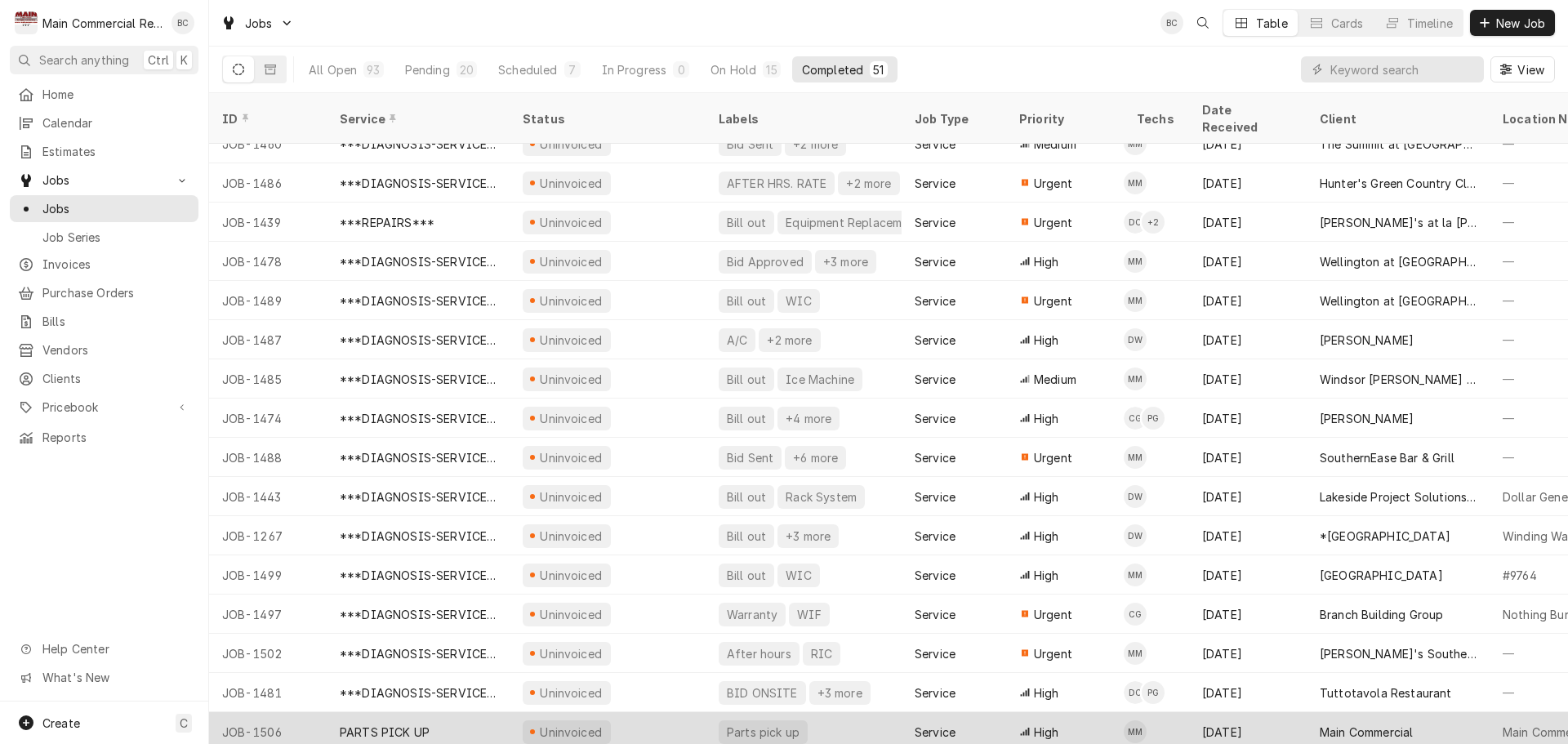
click at [420, 723] on div "PARTS PICK UP" at bounding box center [384, 732] width 90 height 17
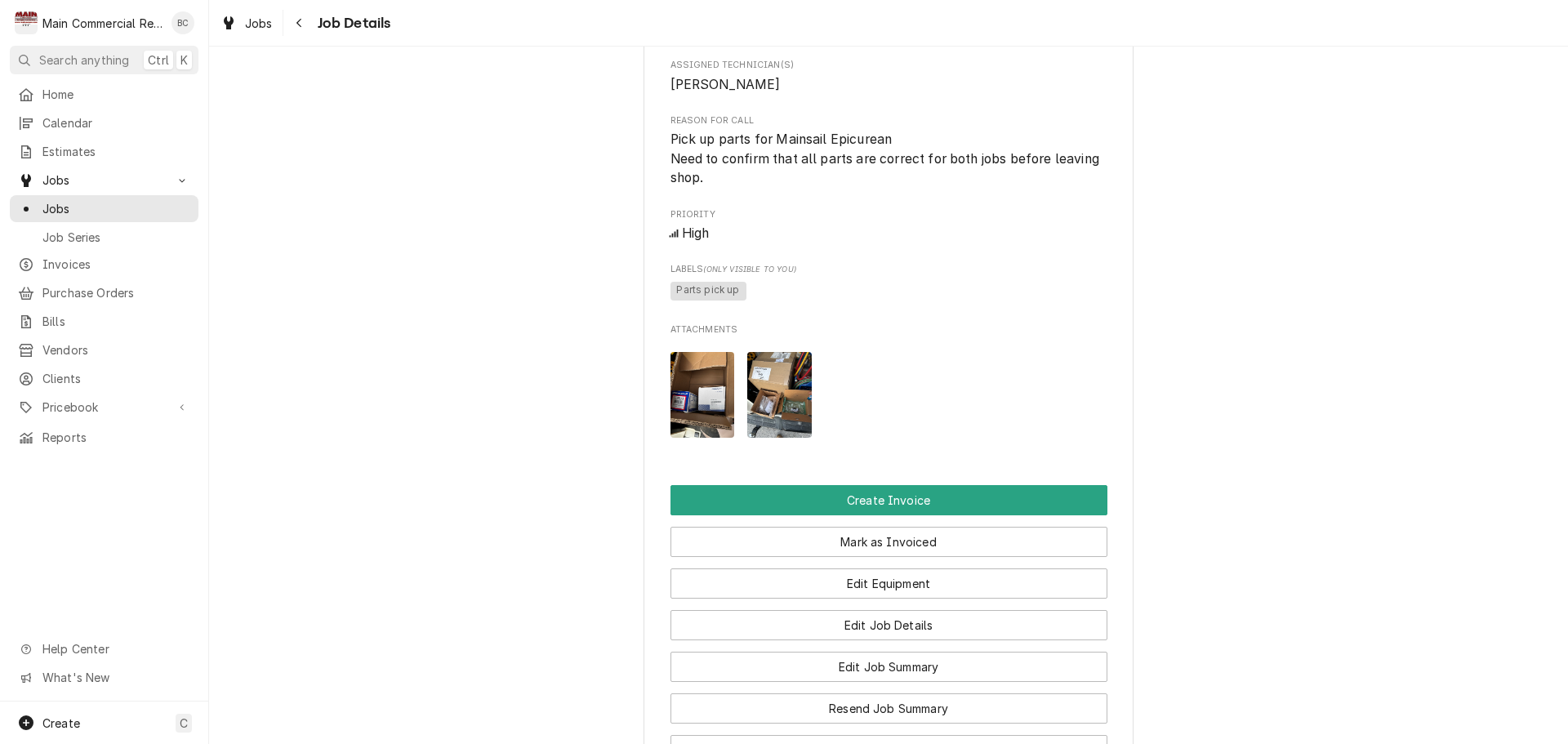
scroll to position [735, 0]
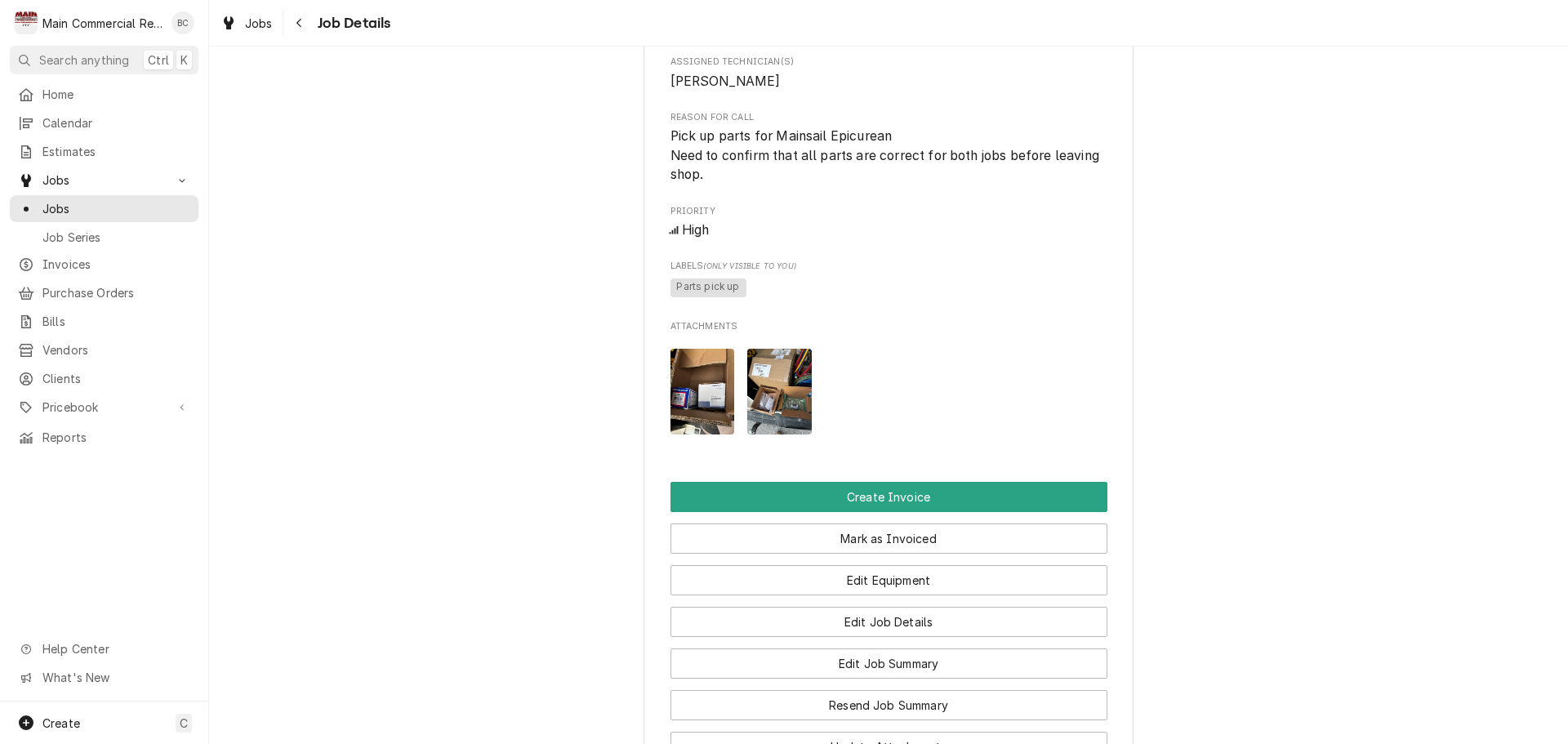
click at [686, 435] on img "Attachments" at bounding box center [702, 391] width 64 height 86
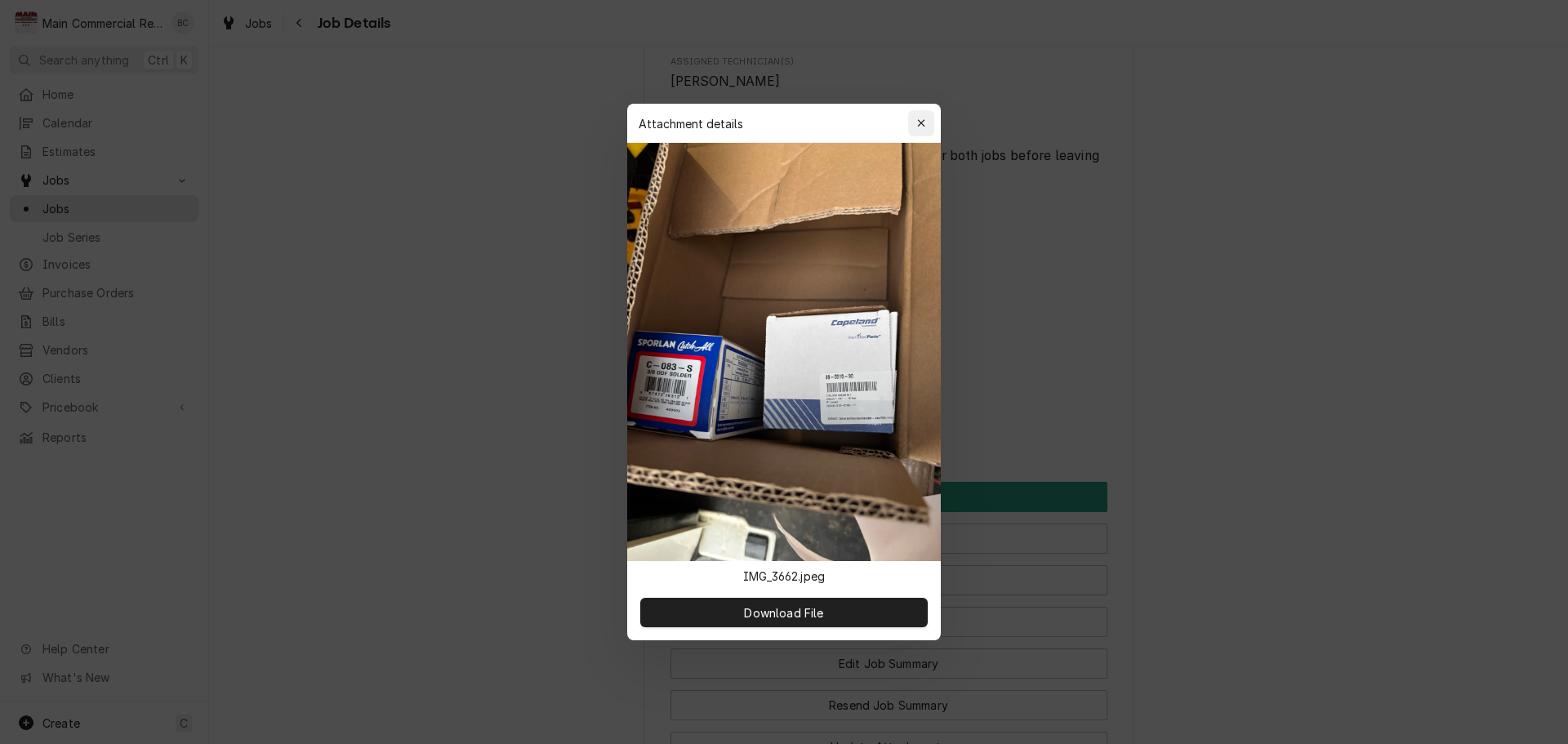
click at [925, 123] on icon "button" at bounding box center [922, 122] width 9 height 11
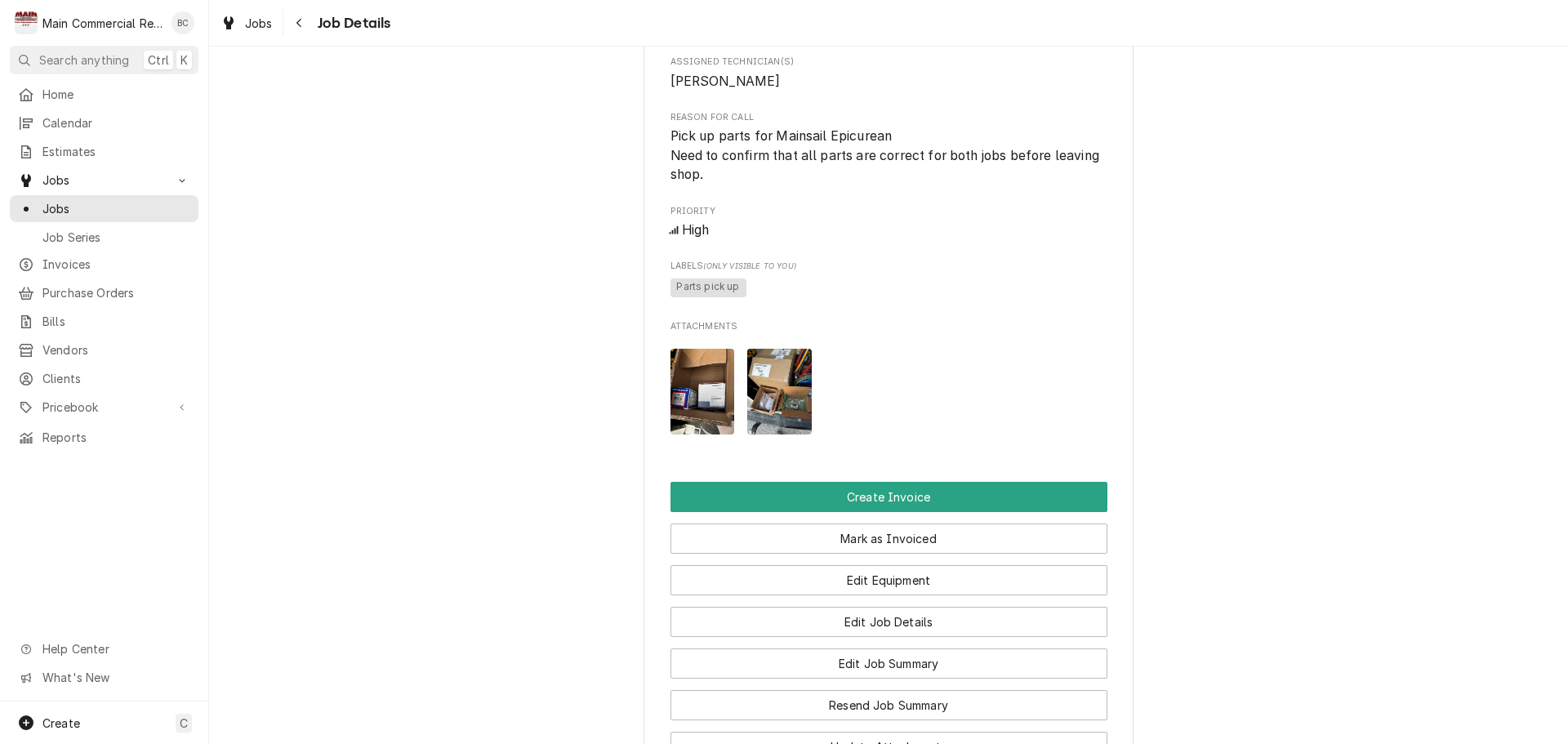
click at [791, 407] on img "Attachments" at bounding box center [779, 391] width 64 height 86
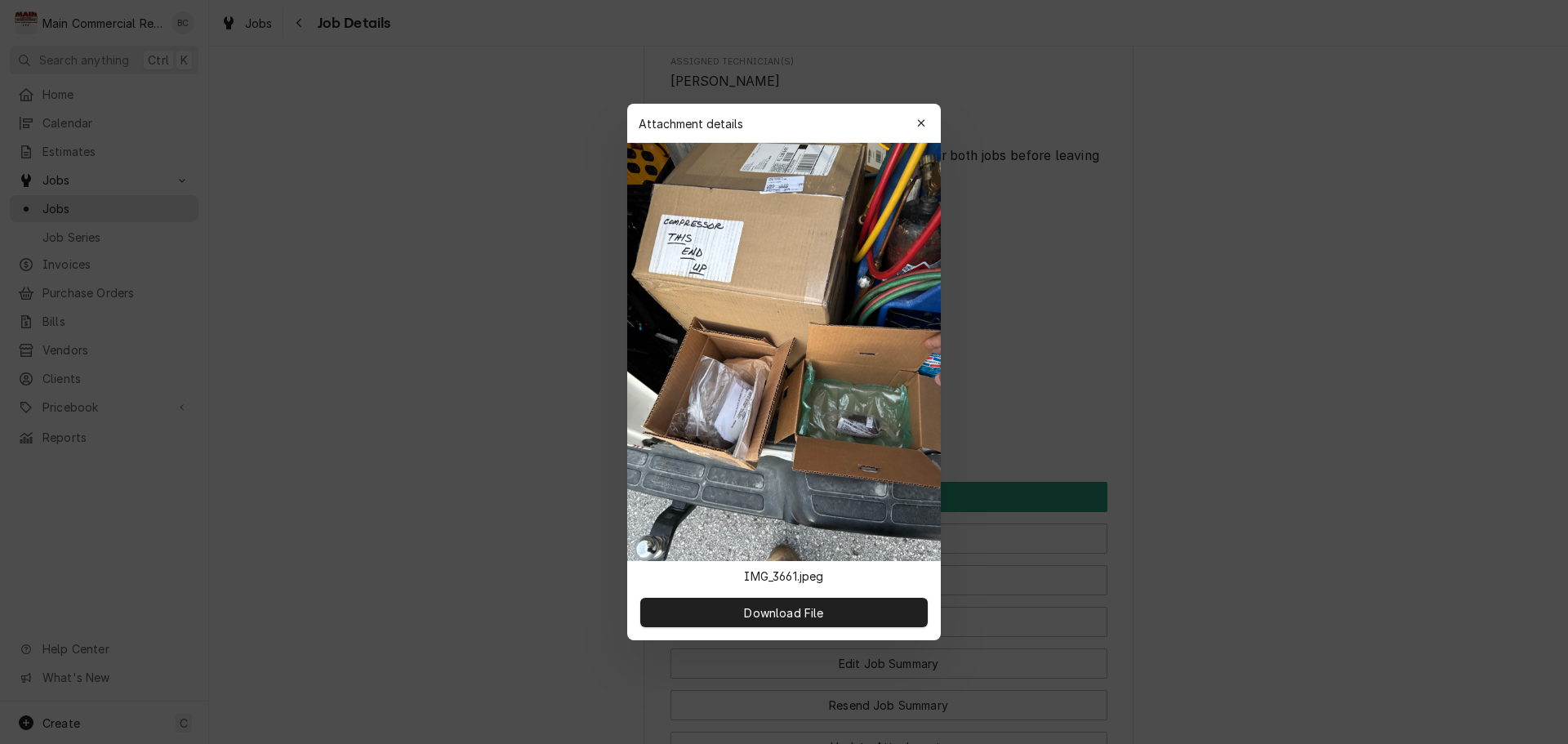
click at [926, 125] on div "button" at bounding box center [921, 123] width 16 height 16
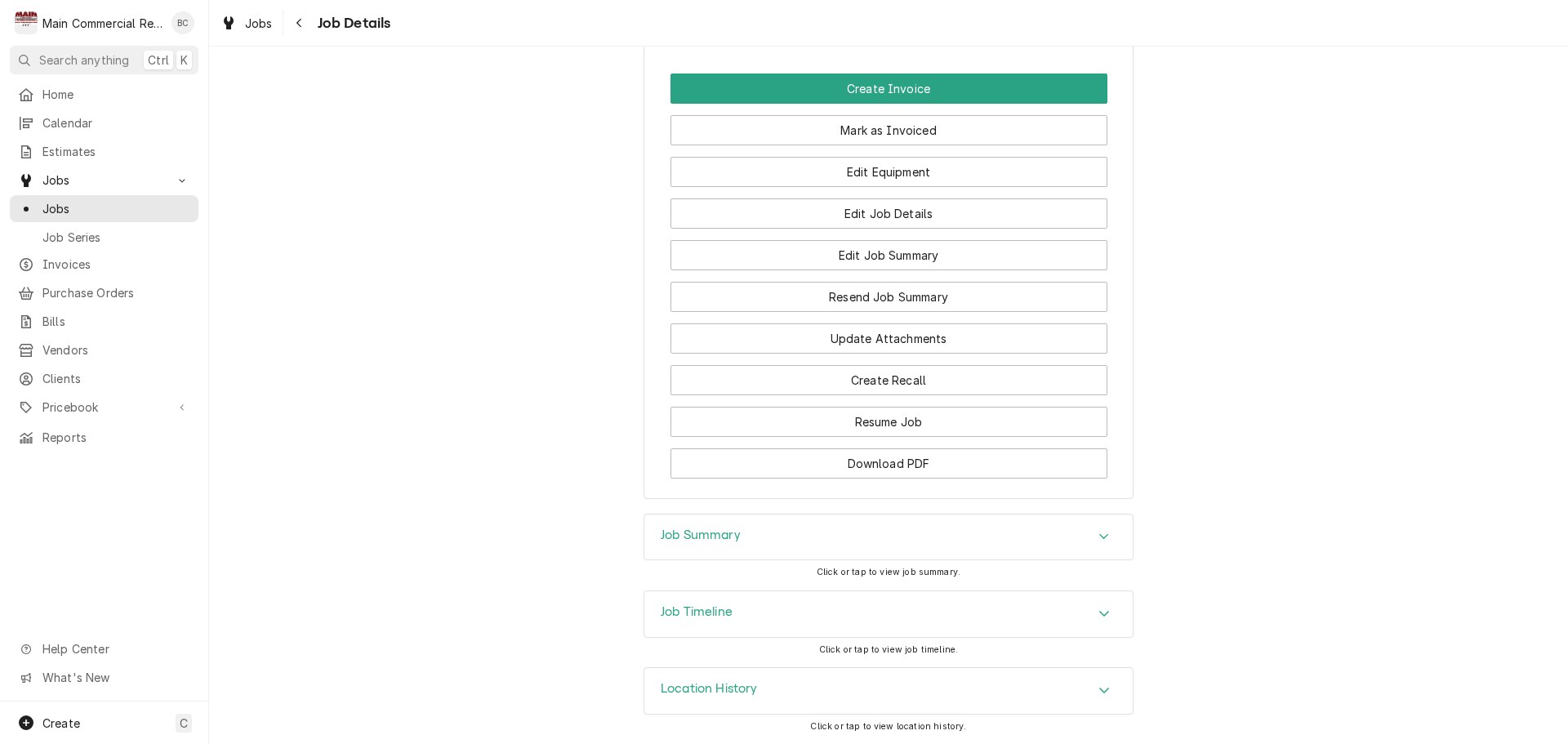
scroll to position [1164, 0]
click at [696, 538] on h3 "Job Summary" at bounding box center [701, 534] width 80 height 15
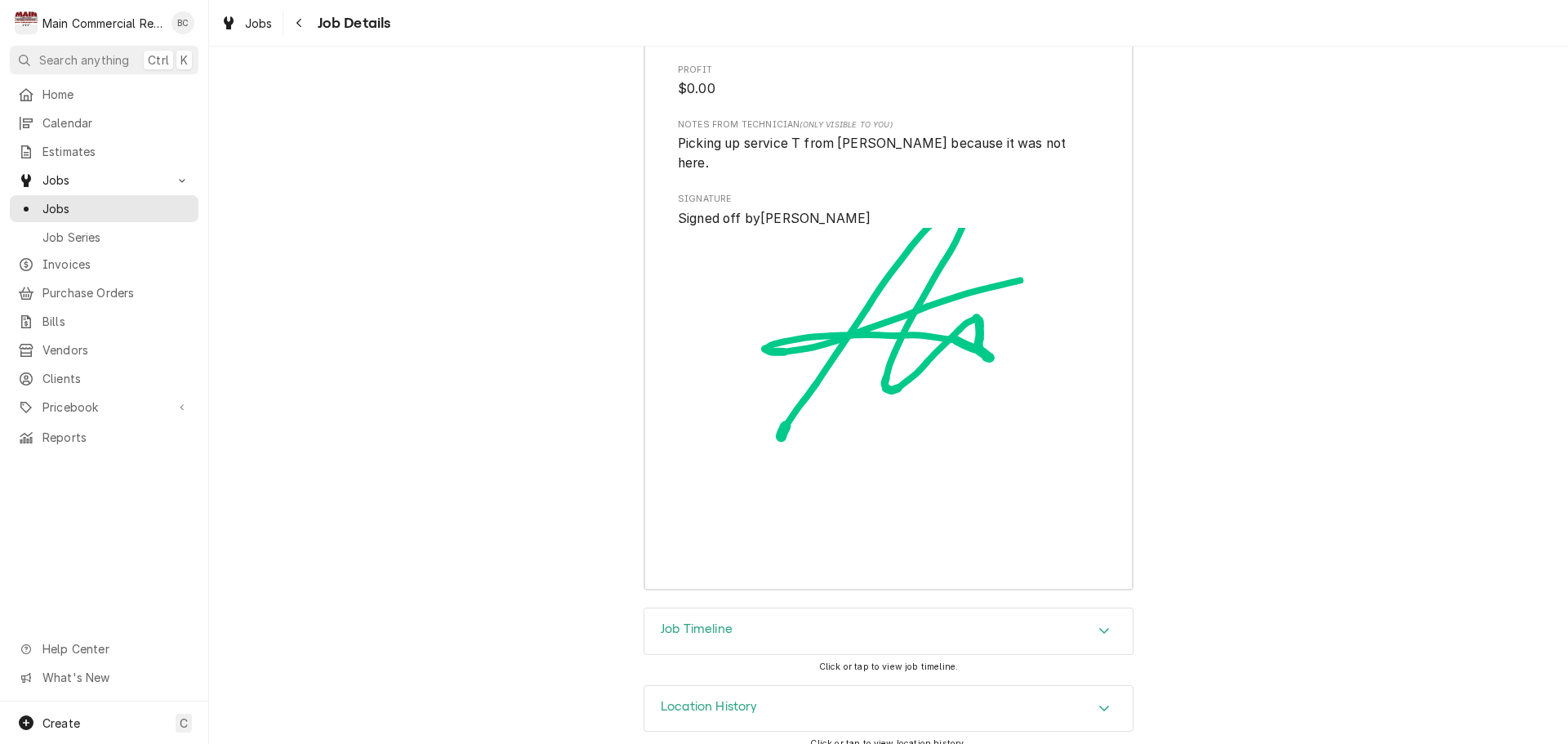
scroll to position [2569, 0]
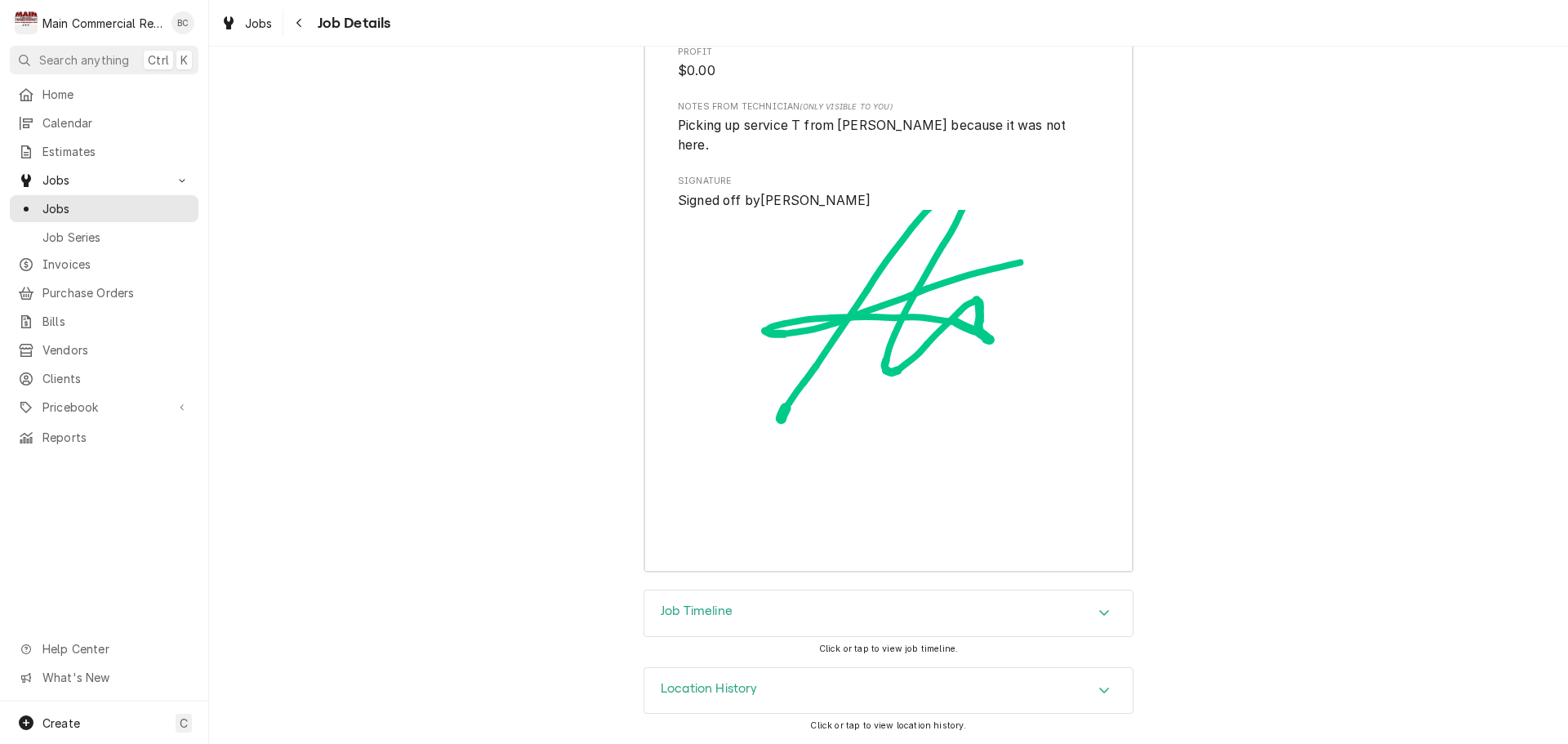
click at [694, 613] on h3 "Job Timeline" at bounding box center [697, 611] width 72 height 15
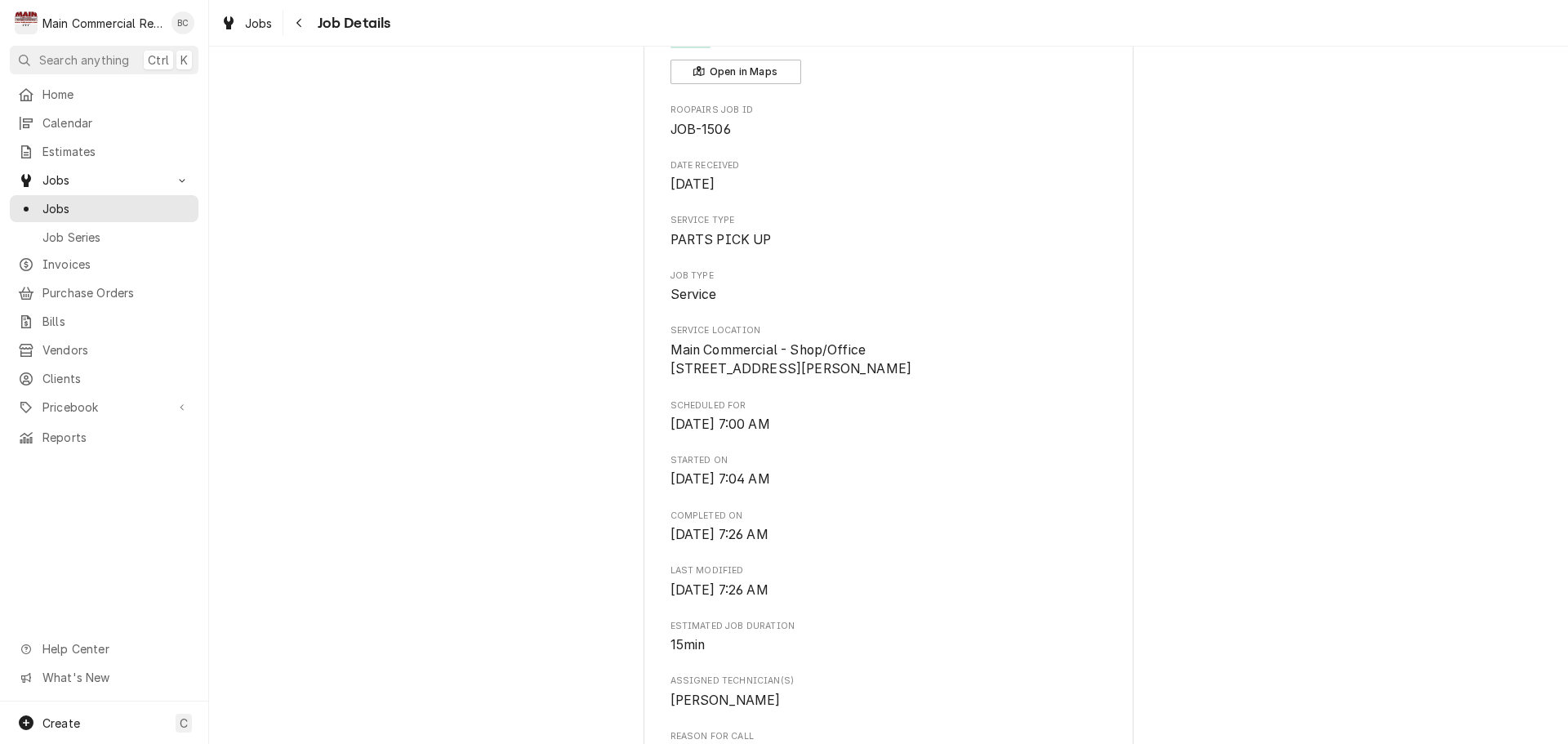
scroll to position [0, 0]
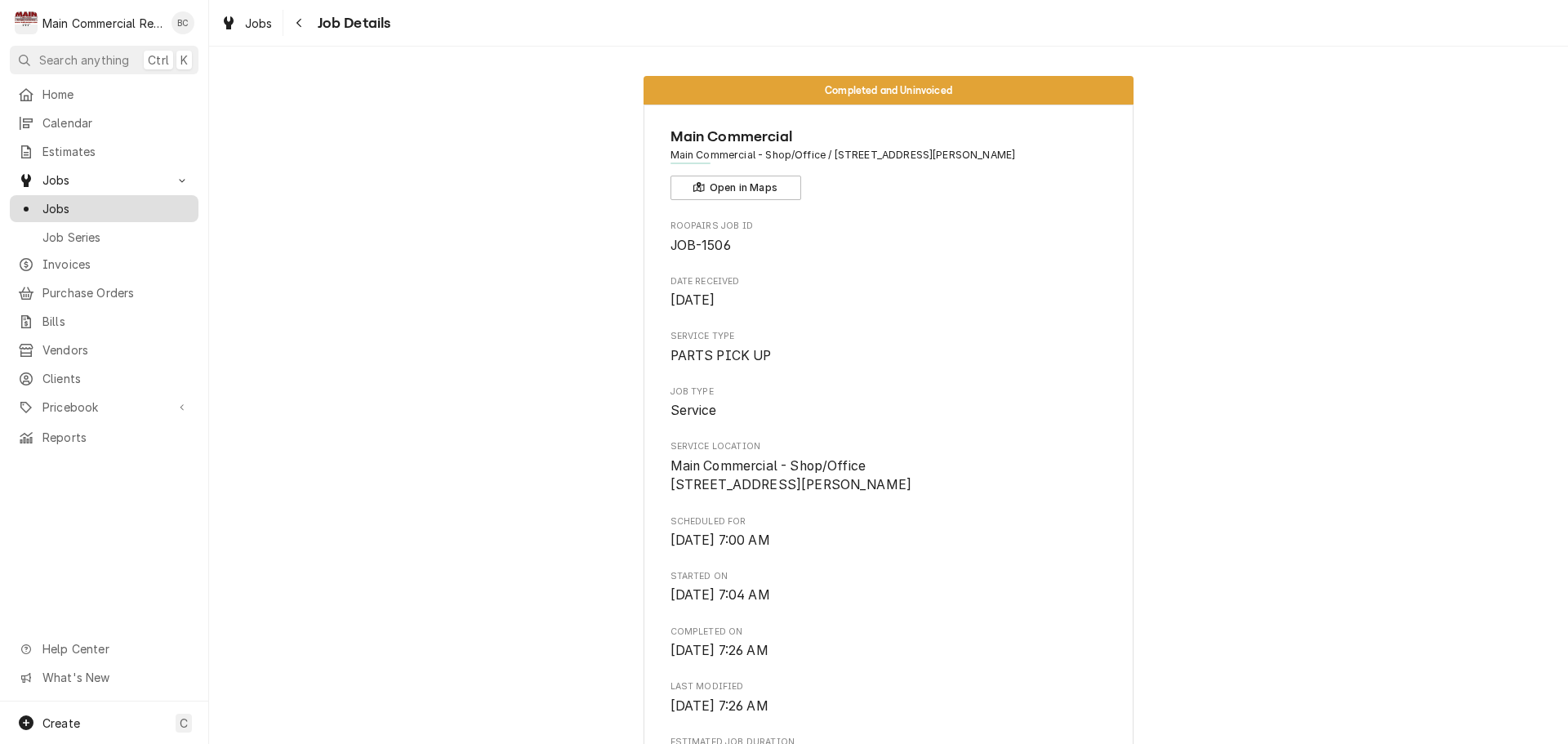
click at [78, 205] on span "Jobs" at bounding box center [116, 209] width 148 height 17
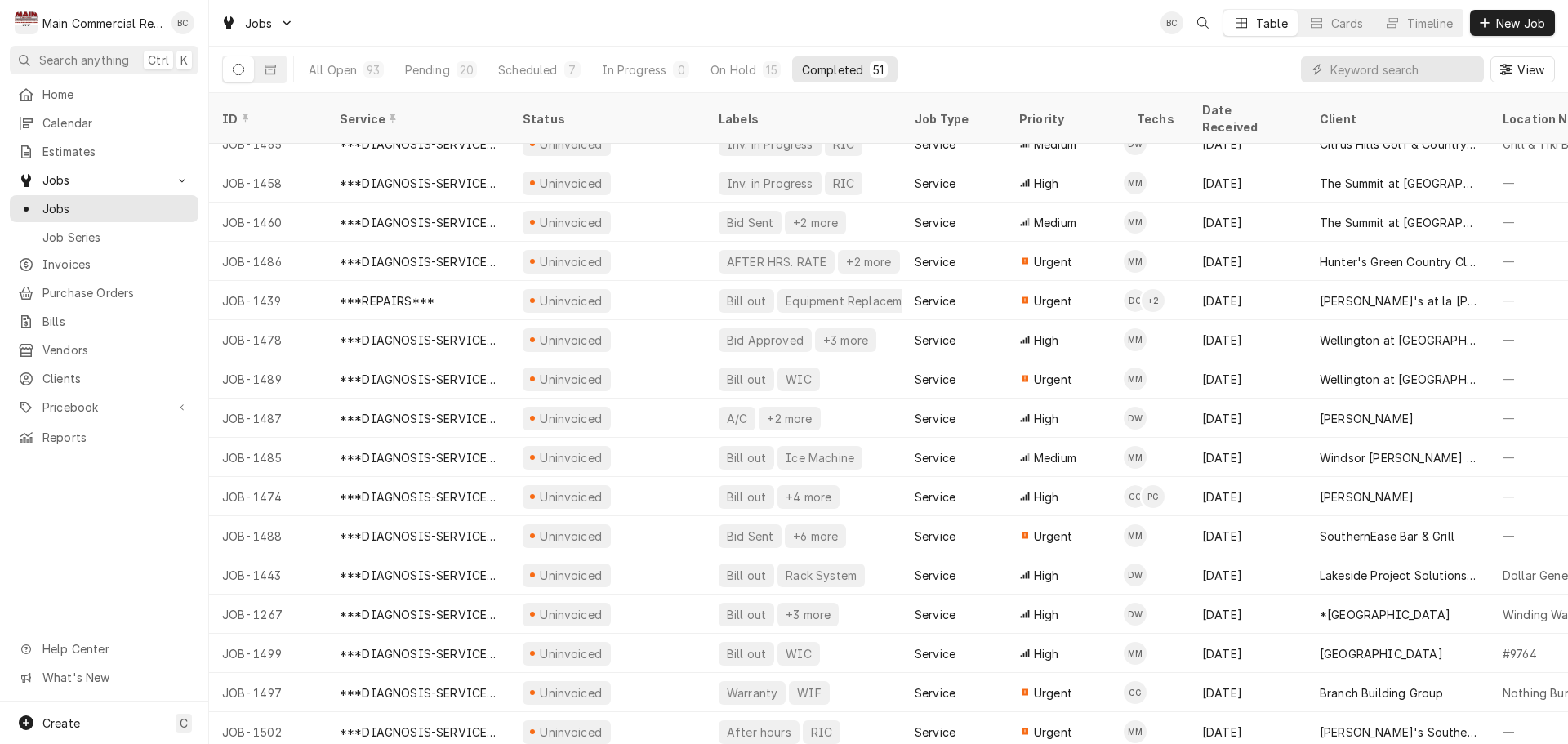
scroll to position [1392, 0]
